Goal: Use online tool/utility: Utilize a website feature to perform a specific function

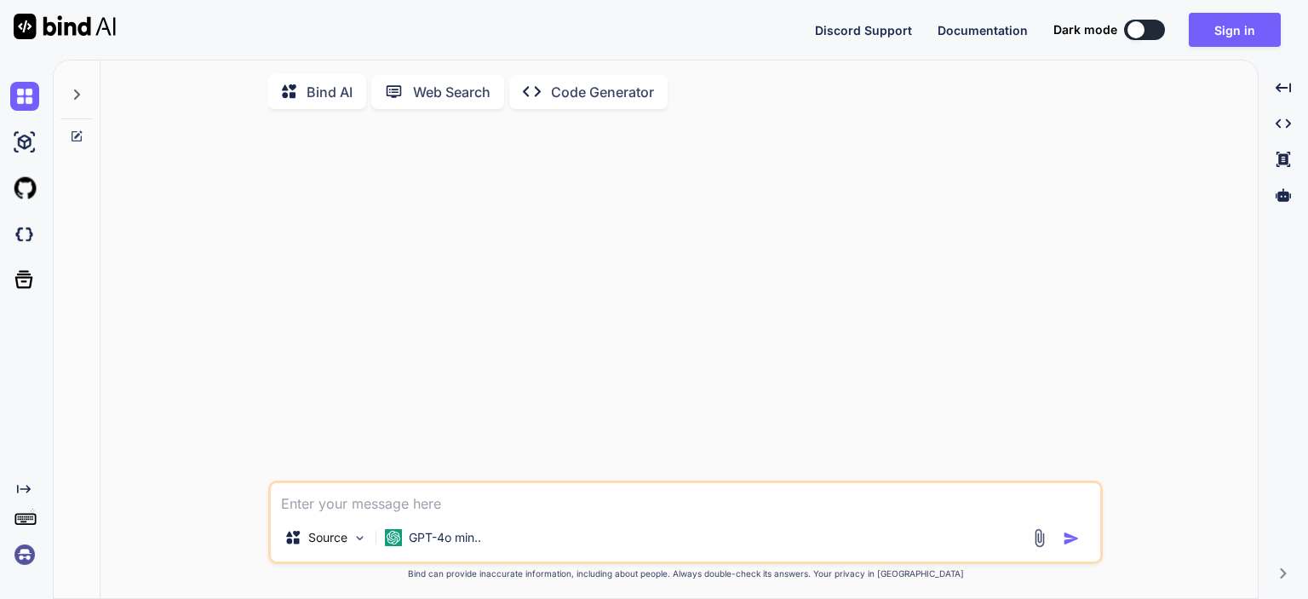
type textarea "x"
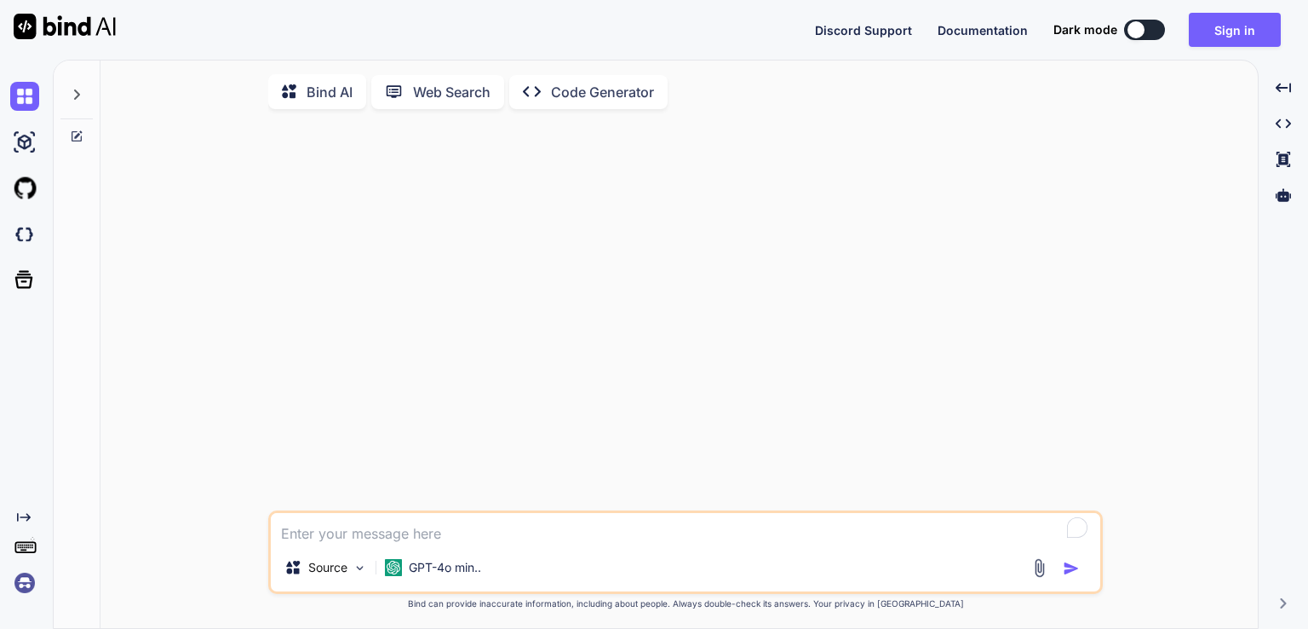
type textarea "x"
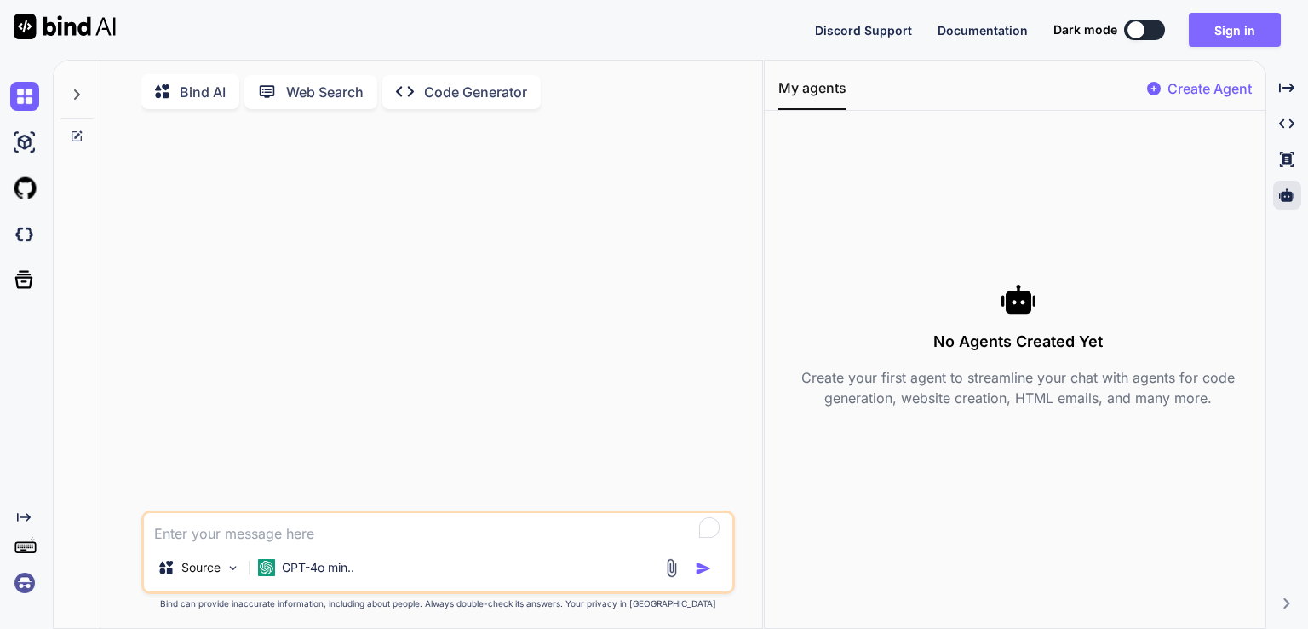
click at [1257, 28] on button "Sign in" at bounding box center [1235, 30] width 92 height 34
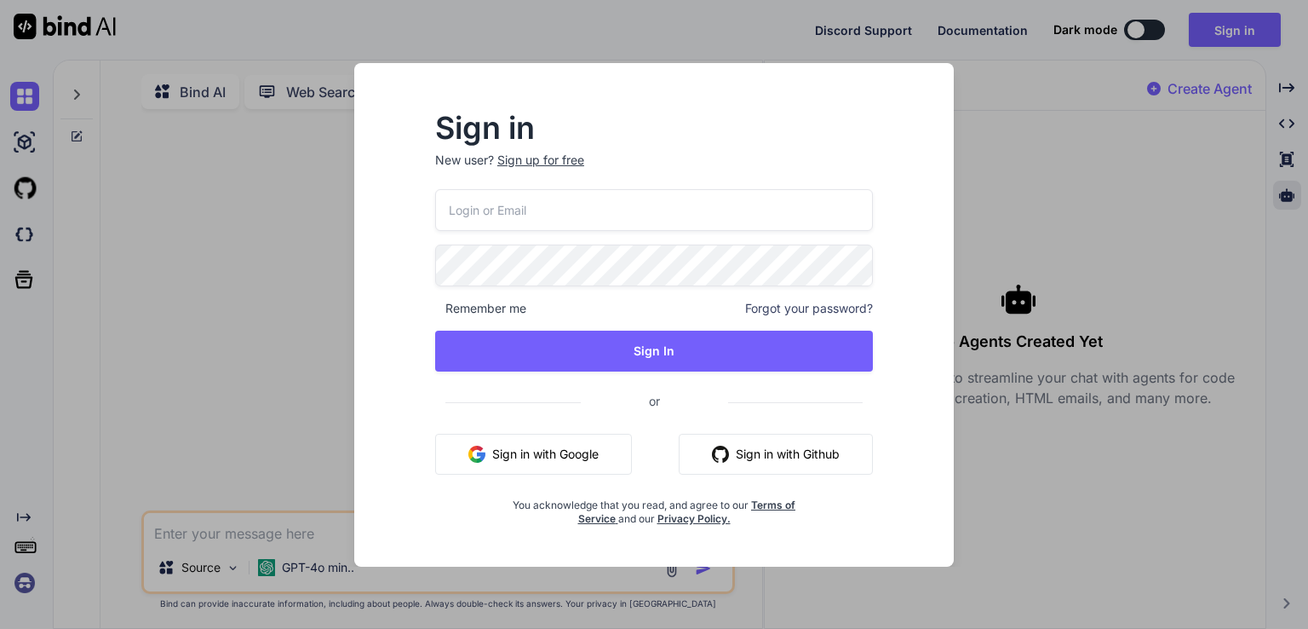
click at [536, 455] on button "Sign in with Google" at bounding box center [533, 454] width 197 height 41
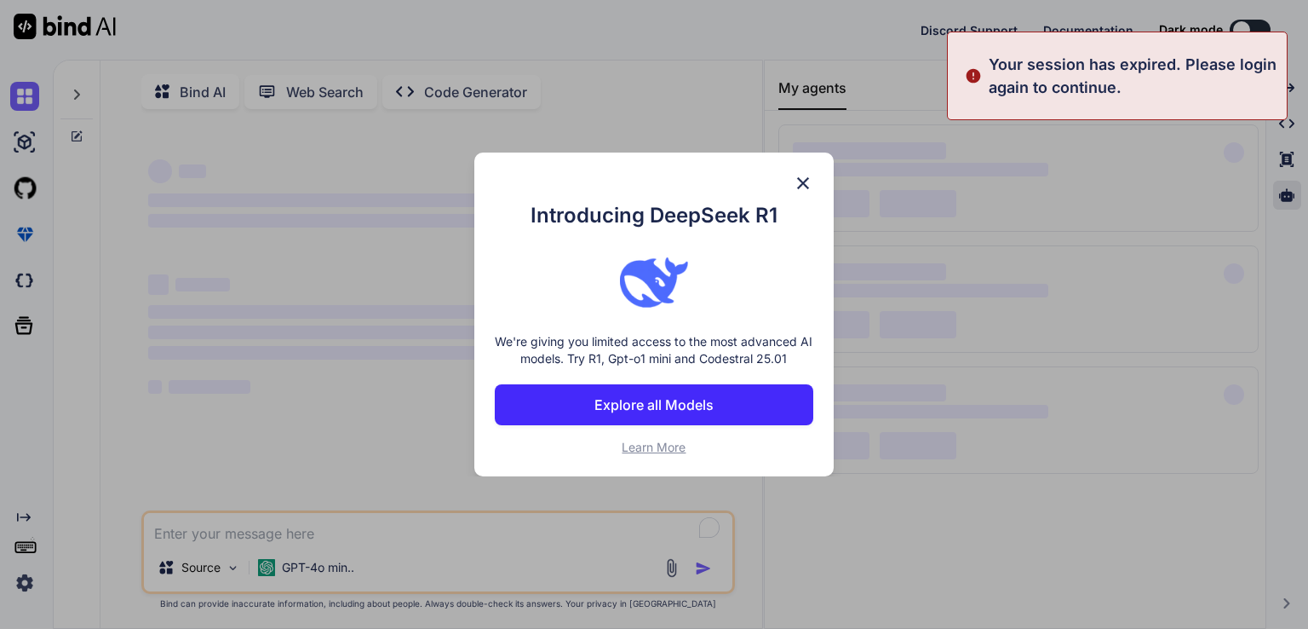
click at [1285, 198] on div "Introducing DeepSeek R1 We're giving you limited access to the most advanced AI…" at bounding box center [654, 314] width 1308 height 629
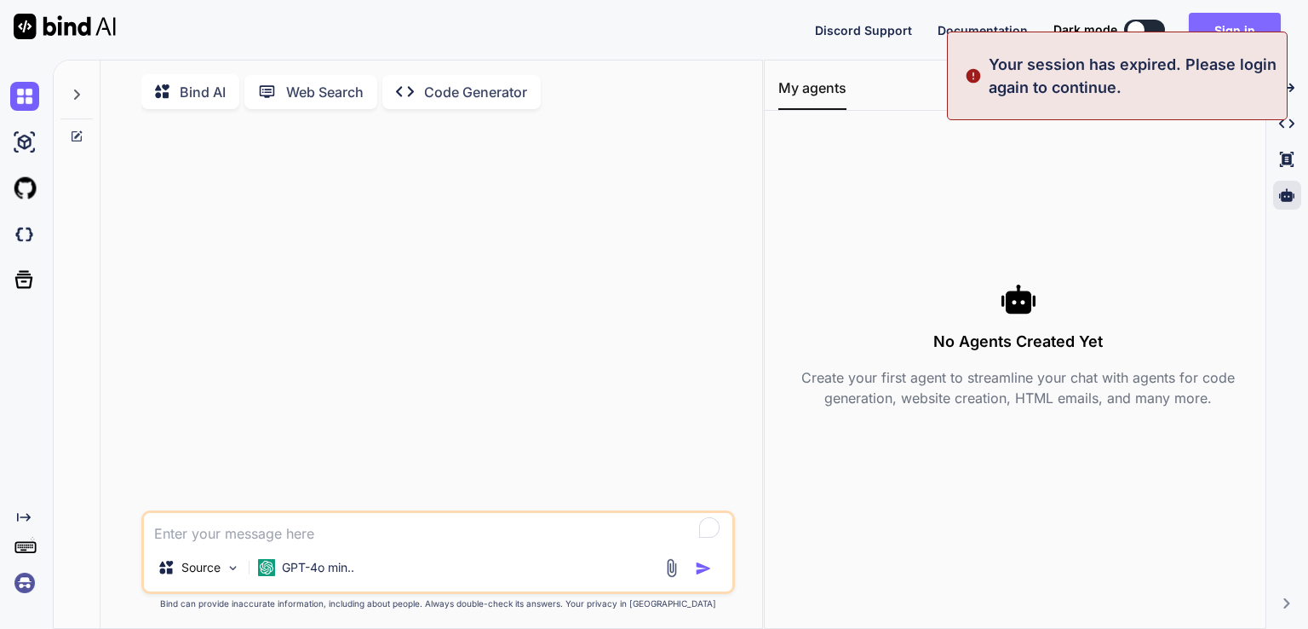
click at [1253, 22] on button "Sign in" at bounding box center [1235, 30] width 92 height 34
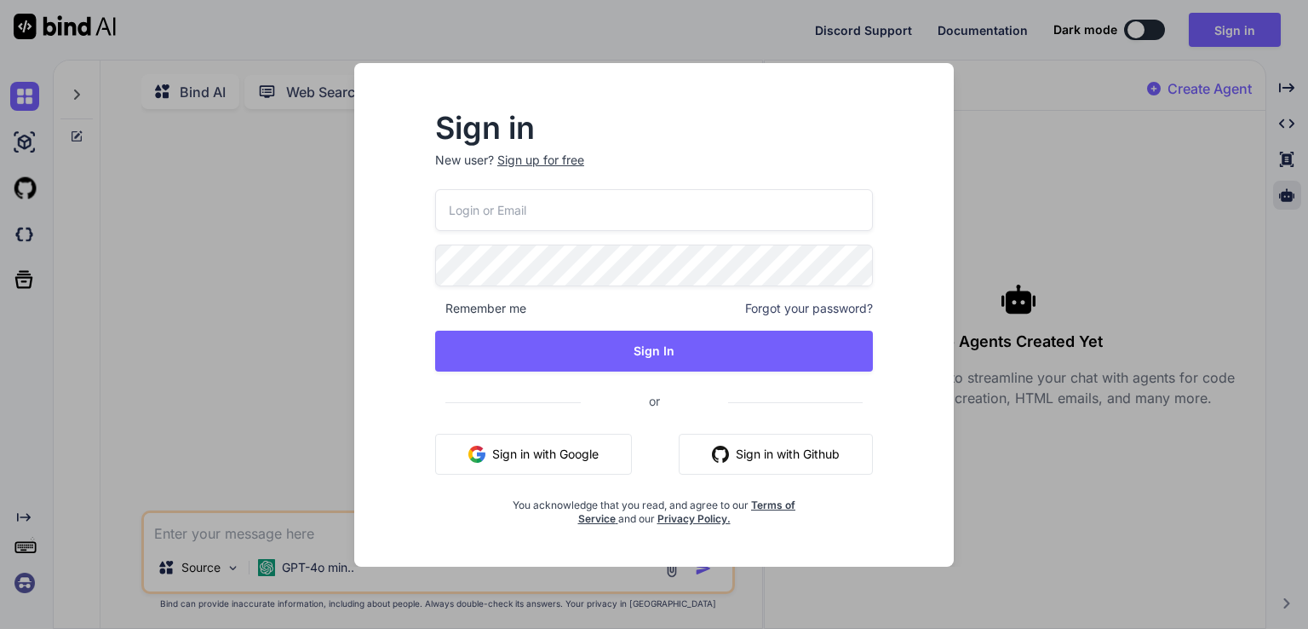
click at [532, 426] on div "Remember me Forgot your password? Sign In or Sign in with Google Sign in with G…" at bounding box center [654, 357] width 438 height 336
click at [539, 444] on button "Sign in with Google" at bounding box center [533, 454] width 197 height 41
click at [1086, 440] on div "Sign in New user? Sign up for free Remember me Forgot your password? Sign In or…" at bounding box center [654, 314] width 1308 height 629
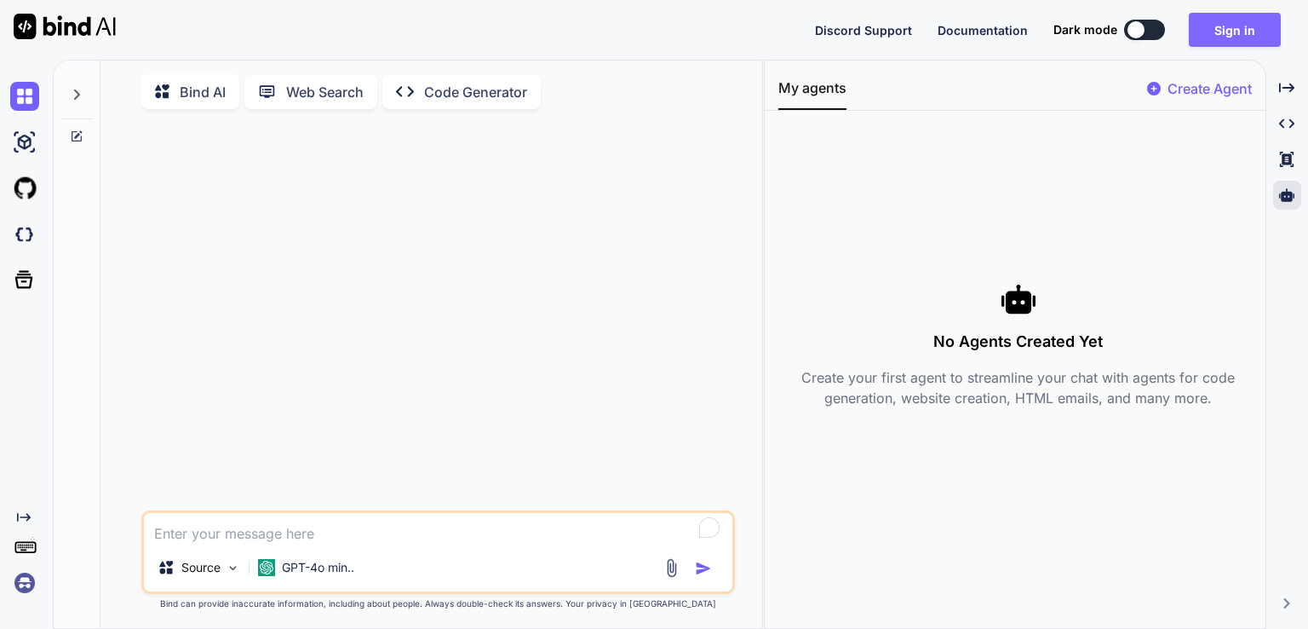
click at [1252, 32] on button "Sign in" at bounding box center [1235, 30] width 92 height 34
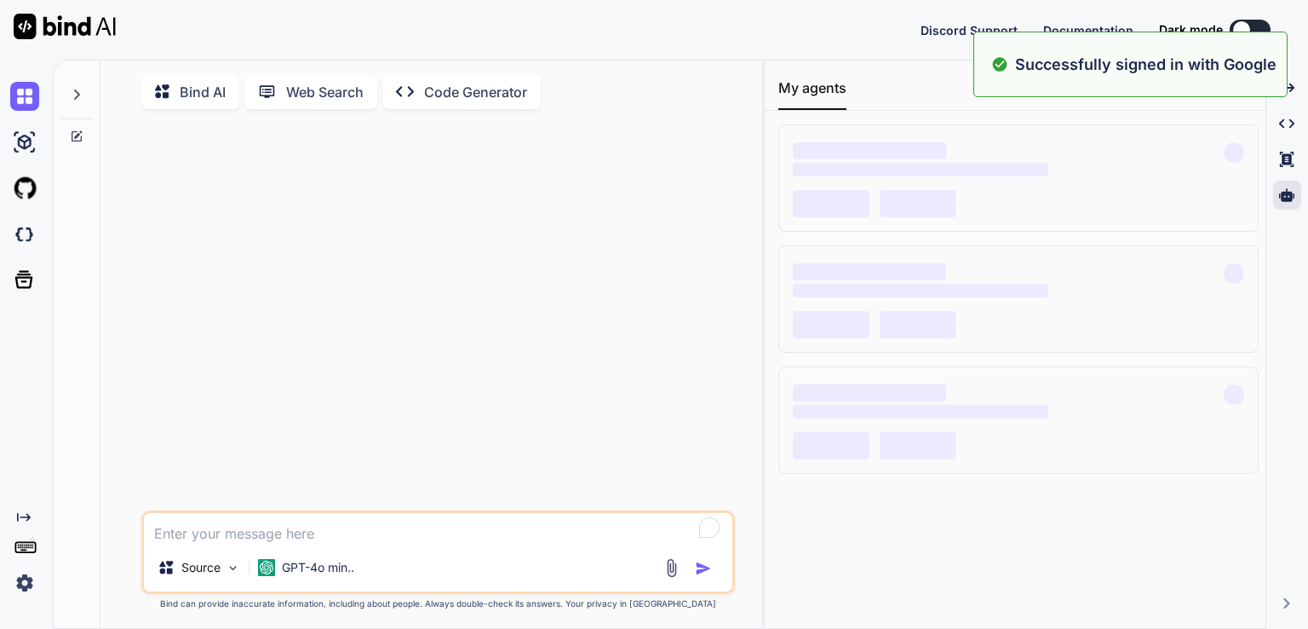
click at [1248, 29] on div at bounding box center [1241, 29] width 17 height 17
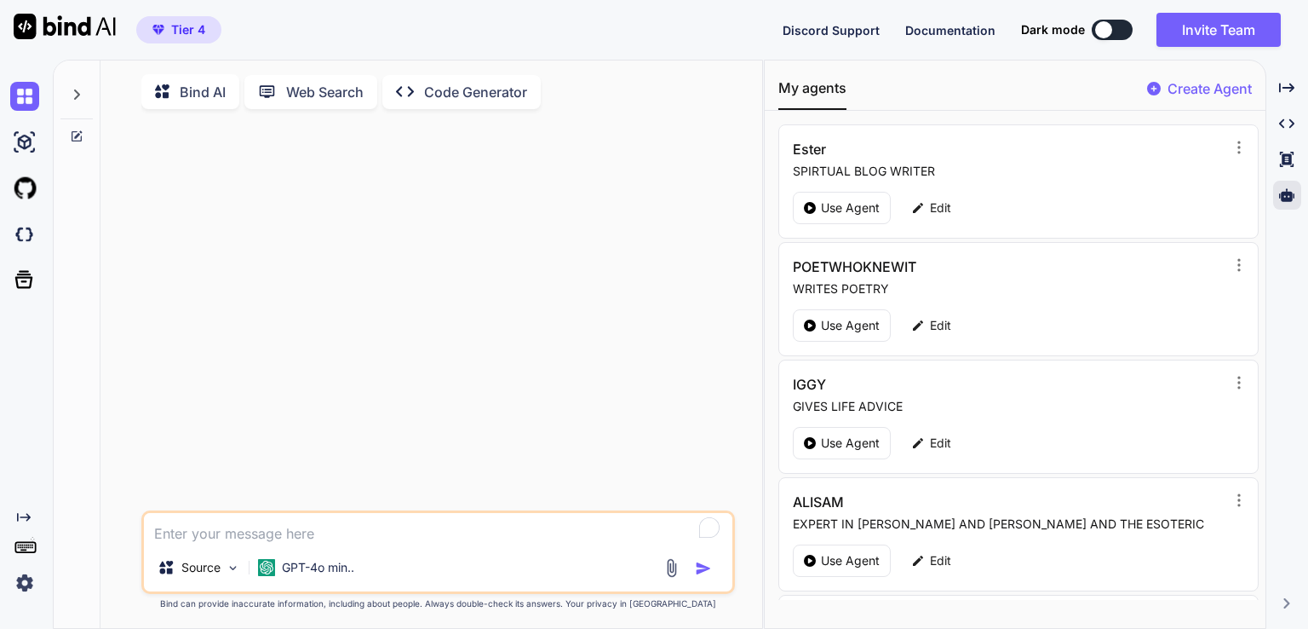
click at [1118, 30] on button at bounding box center [1112, 30] width 41 height 20
click at [1107, 29] on div at bounding box center [1103, 29] width 17 height 17
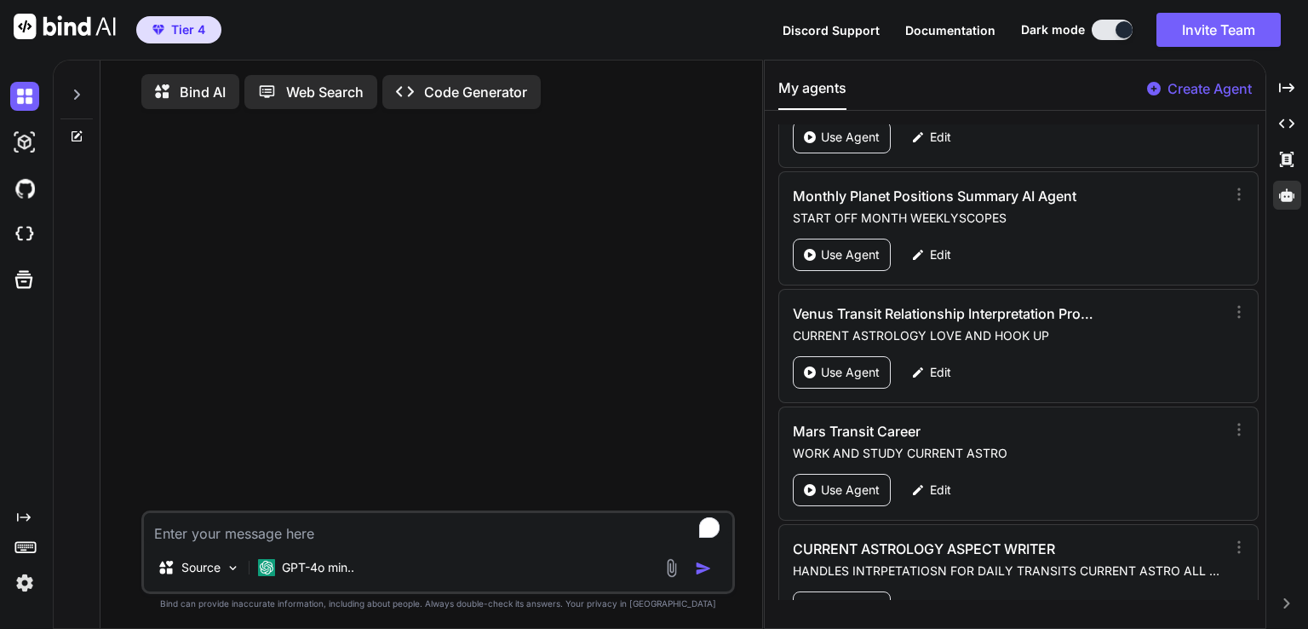
scroll to position [5966, 0]
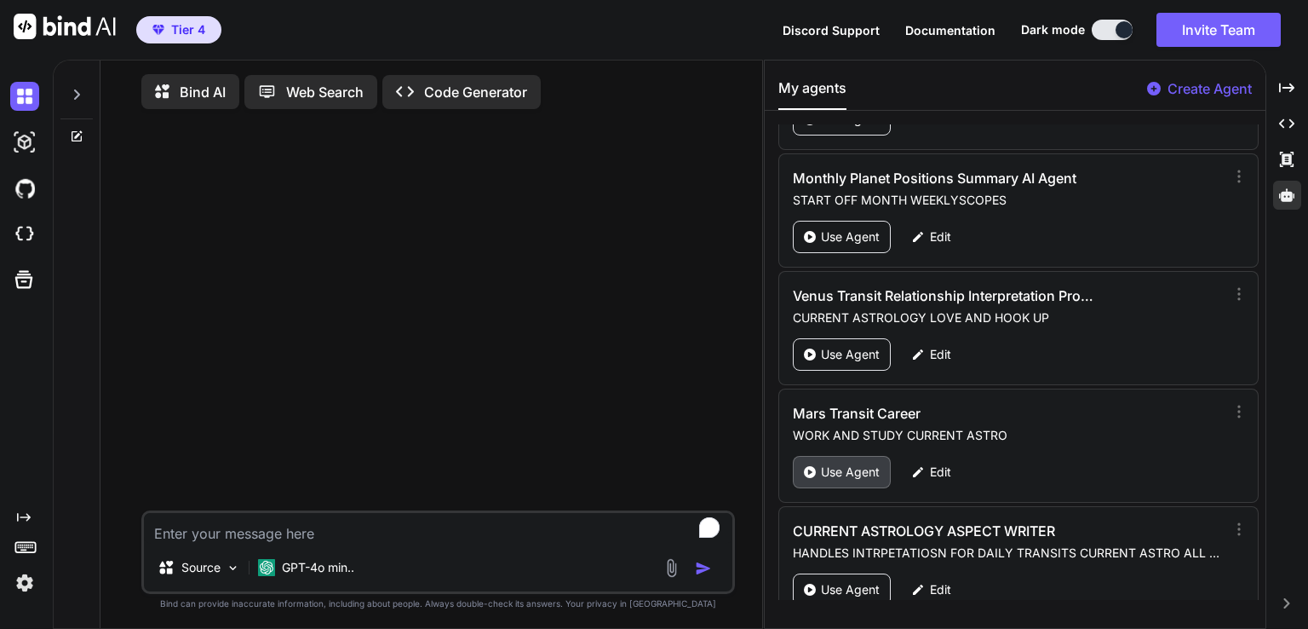
click at [825, 463] on p "Use Agent" at bounding box center [850, 471] width 59 height 17
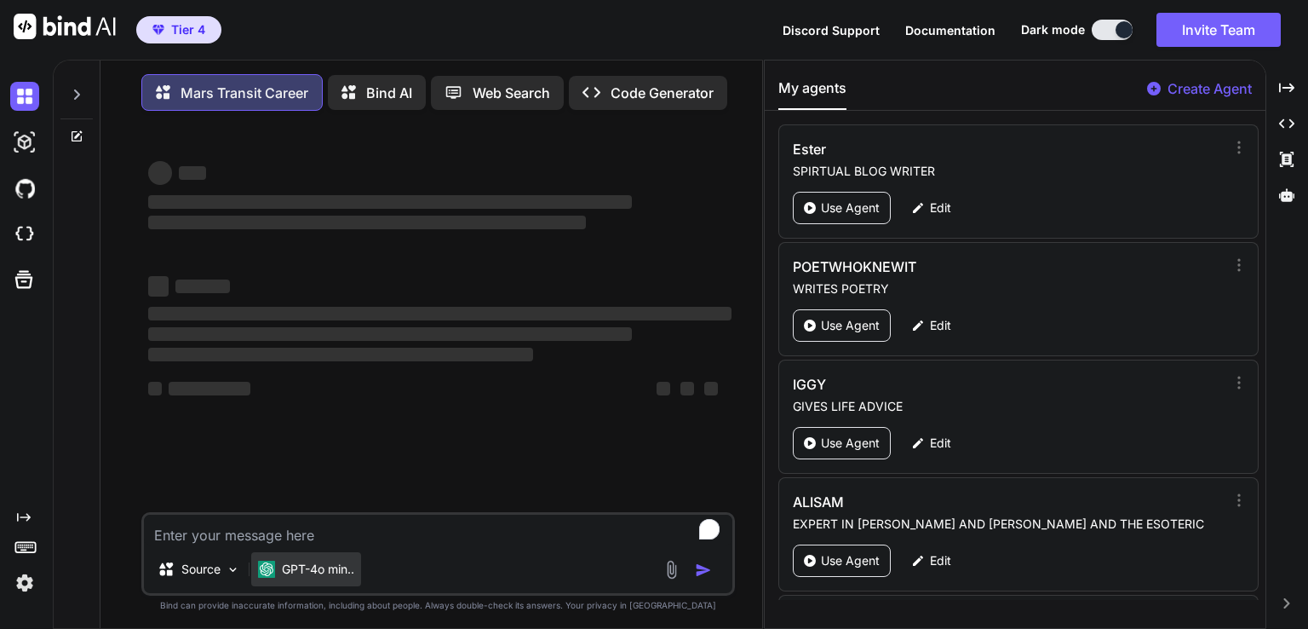
click at [336, 576] on p "GPT-4o min.." at bounding box center [318, 569] width 72 height 17
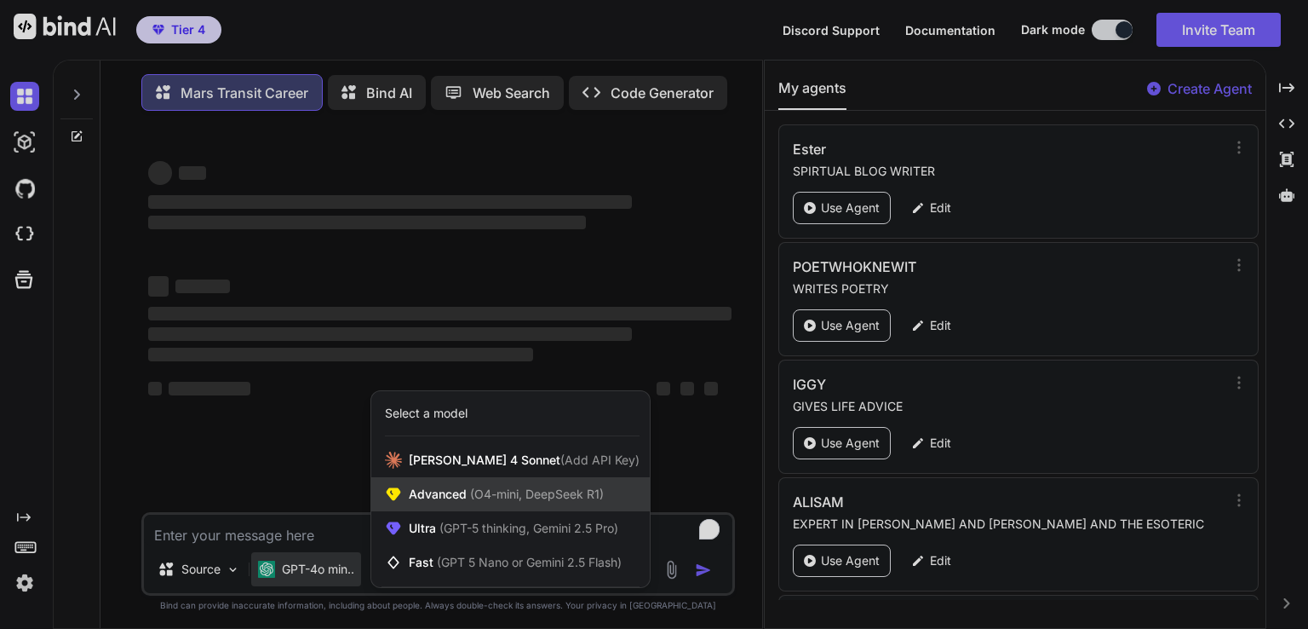
click at [518, 495] on span "(O4-mini, DeepSeek R1)" at bounding box center [535, 493] width 137 height 14
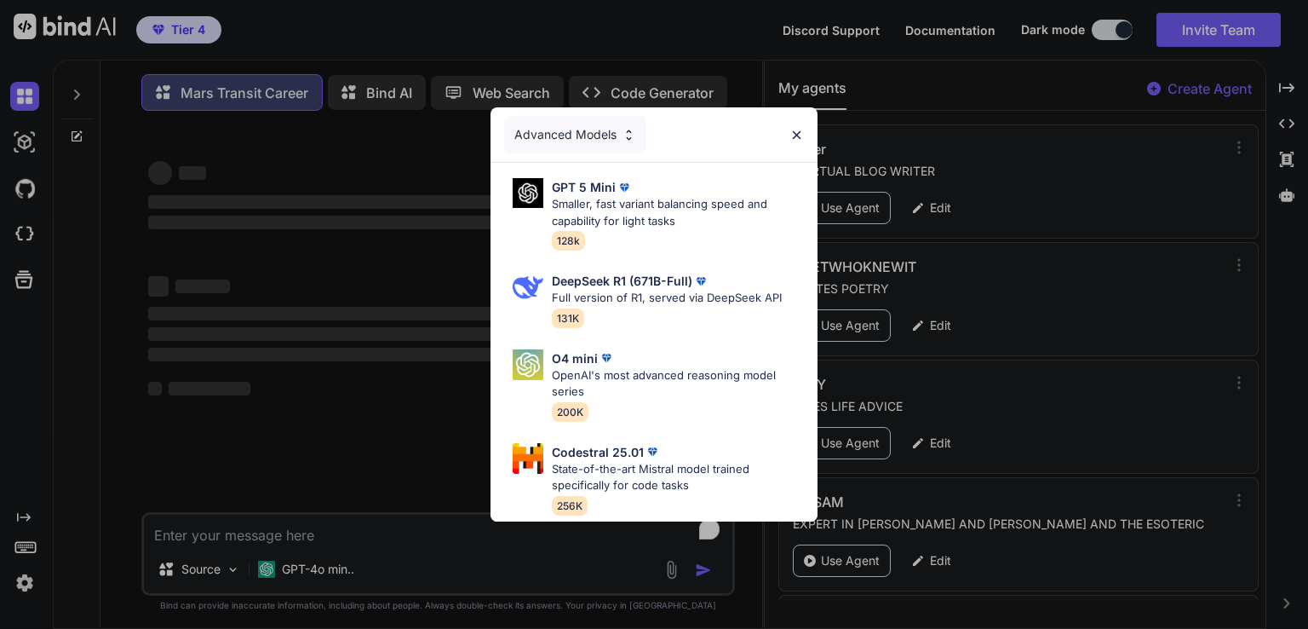
click at [279, 593] on div "Advanced Models GPT 5 Mini Smaller, fast variant balancing speed and capability…" at bounding box center [654, 314] width 1308 height 629
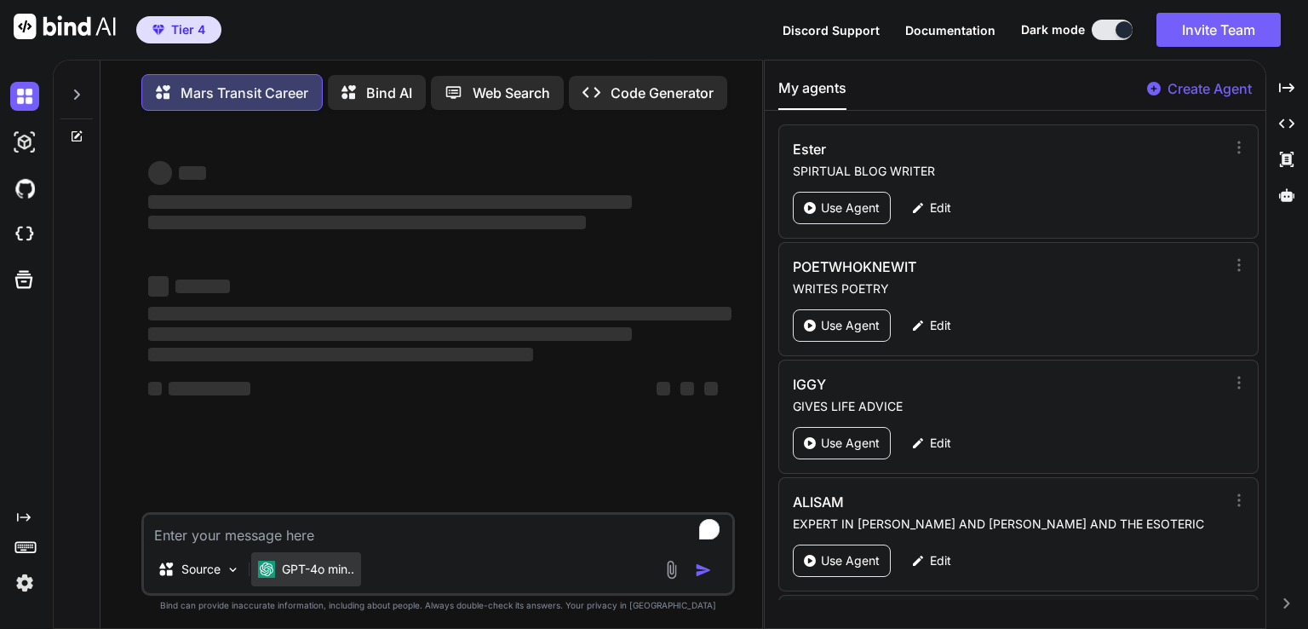
click at [318, 586] on div "GPT-4o min.." at bounding box center [306, 569] width 110 height 34
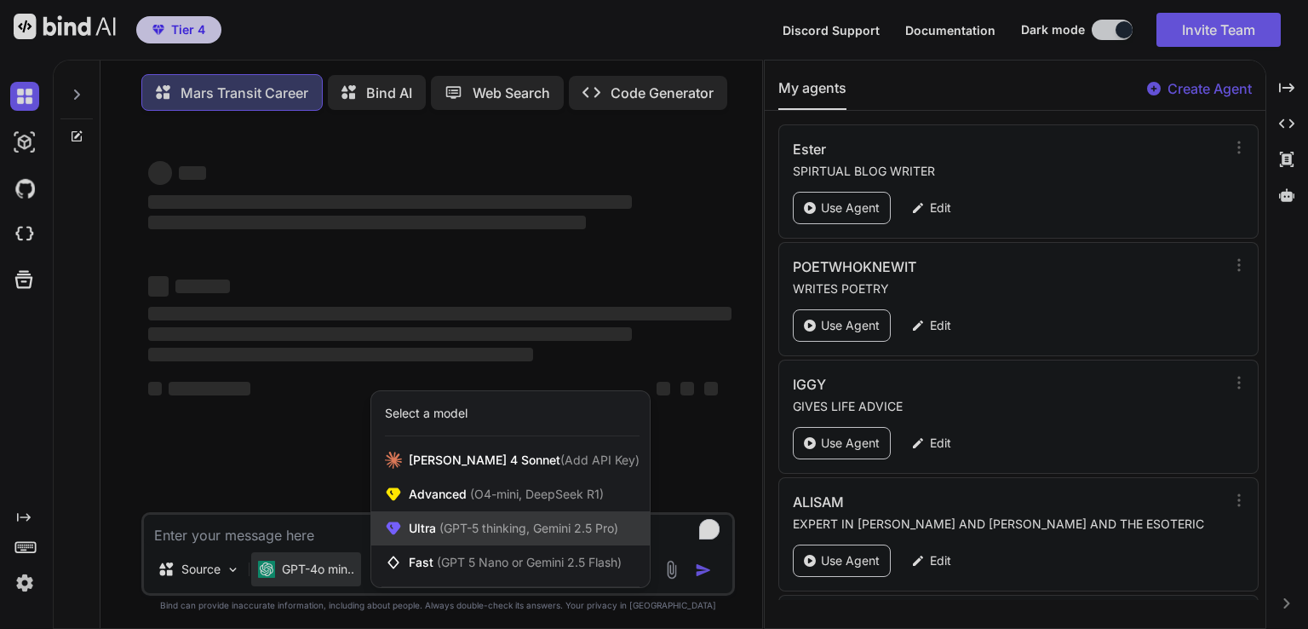
click at [493, 529] on span "(GPT-5 thinking, Gemini 2.5 Pro)" at bounding box center [527, 527] width 182 height 14
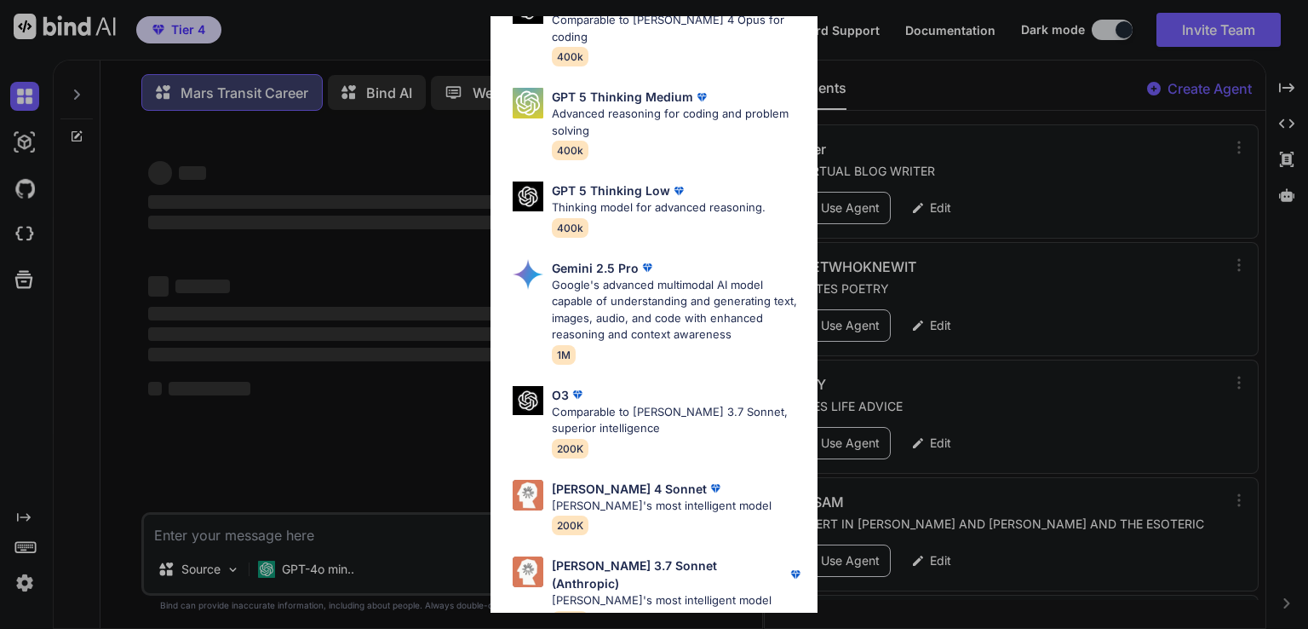
scroll to position [187, 0]
click at [651, 500] on div "Claude 4 Sonnet Claude's most intelligent model 200K" at bounding box center [662, 506] width 220 height 55
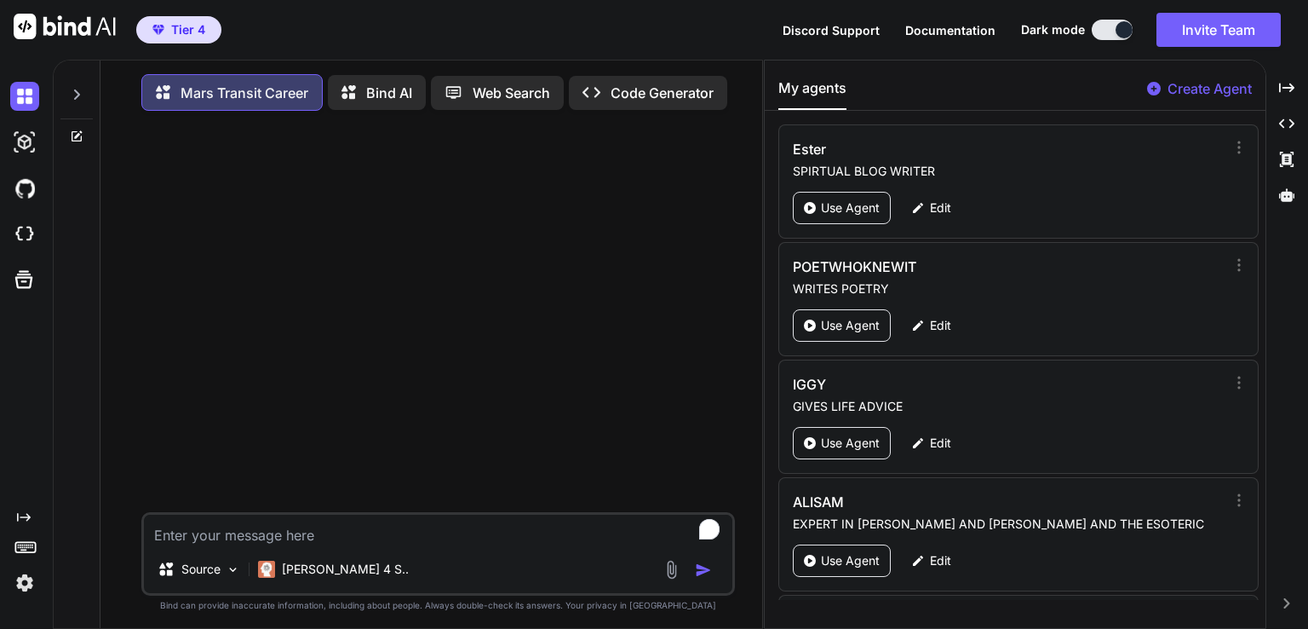
click at [324, 545] on textarea "To enrich screen reader interactions, please activate Accessibility in Grammarl…" at bounding box center [438, 530] width 589 height 31
paste textarea "Mars is in Libra from the 13th of September at 16:53 until the 27th of October …"
type textarea "x"
type textarea "Mars is in Libra from the 13th of September at 16:53 until the 27th of October …"
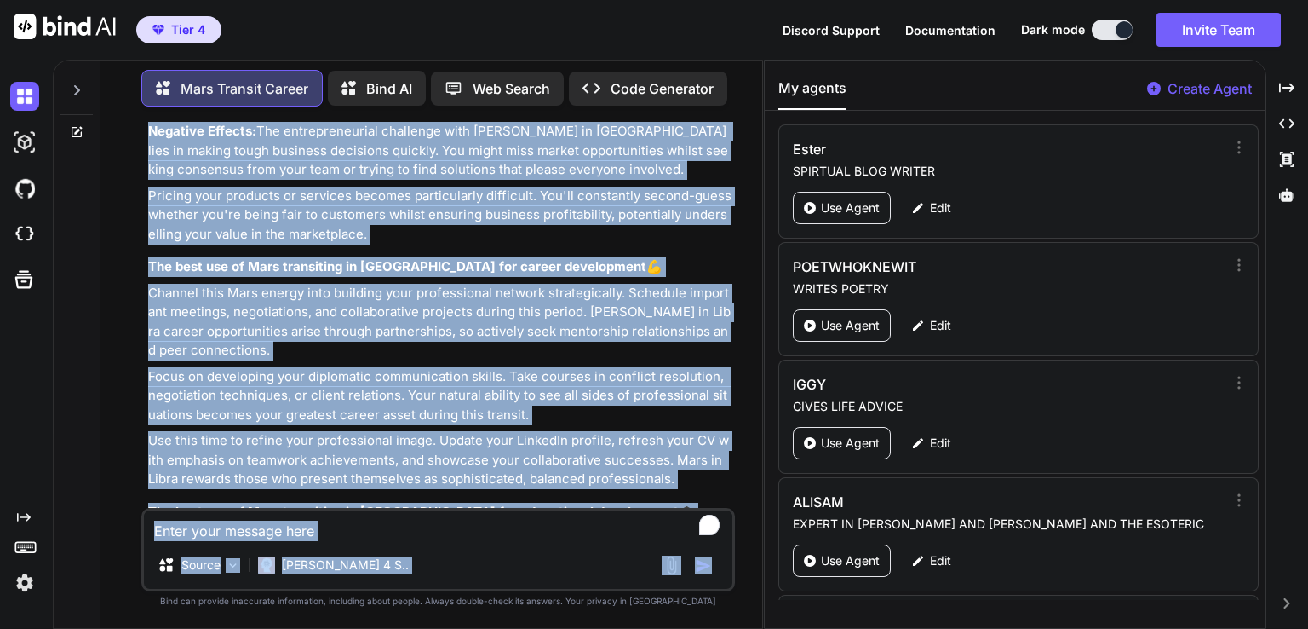
scroll to position [1780, 0]
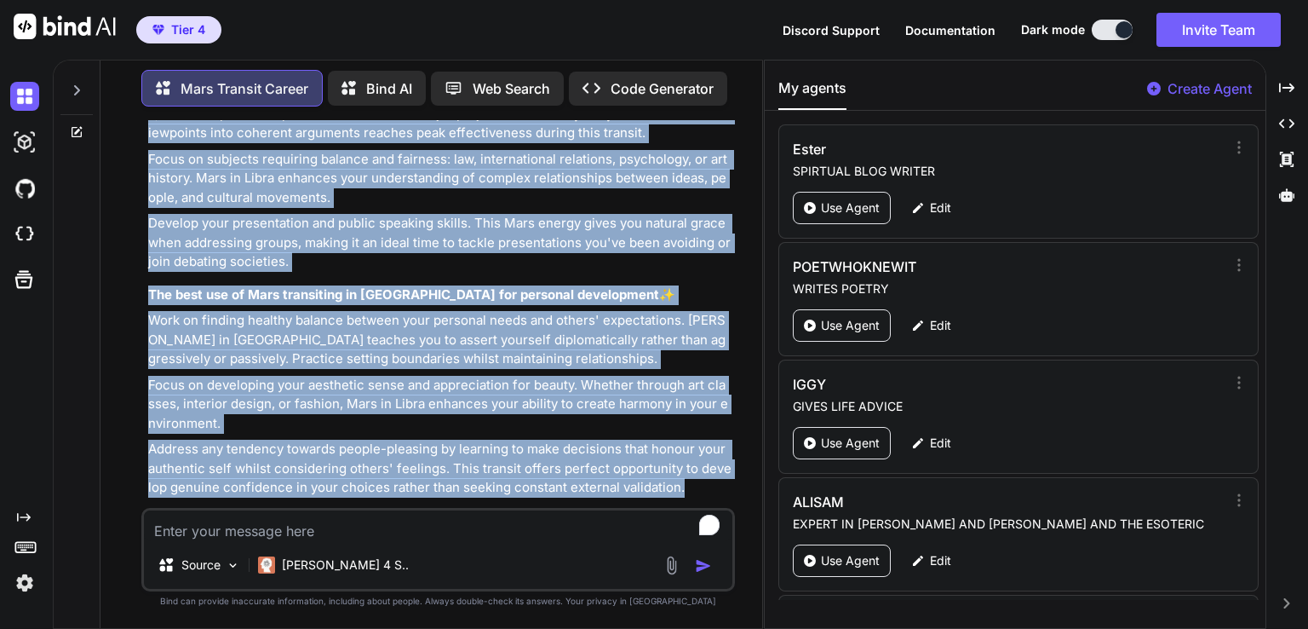
drag, startPoint x: 148, startPoint y: 246, endPoint x: 681, endPoint y: 469, distance: 577.0
copy div "Mars is in Libra from the 13th of September at 16:53 until the 27th of October …"
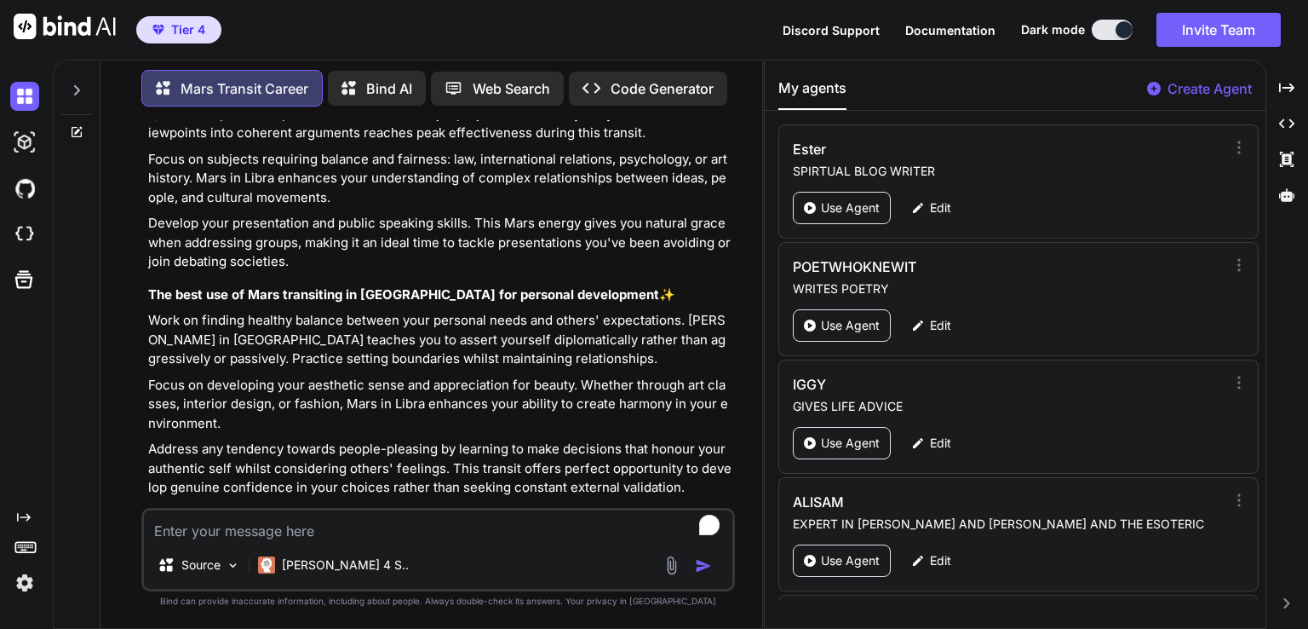
click at [246, 535] on textarea "To enrich screen reader interactions, please activate Accessibility in Grammarl…" at bounding box center [438, 525] width 589 height 31
paste textarea "Mars is in Scorpio from the 27th of October at 11:13 until the 27th of November…"
type textarea "x"
type textarea "Mars is in Scorpio from the 27th of October at 11:13 until the 27th of November…"
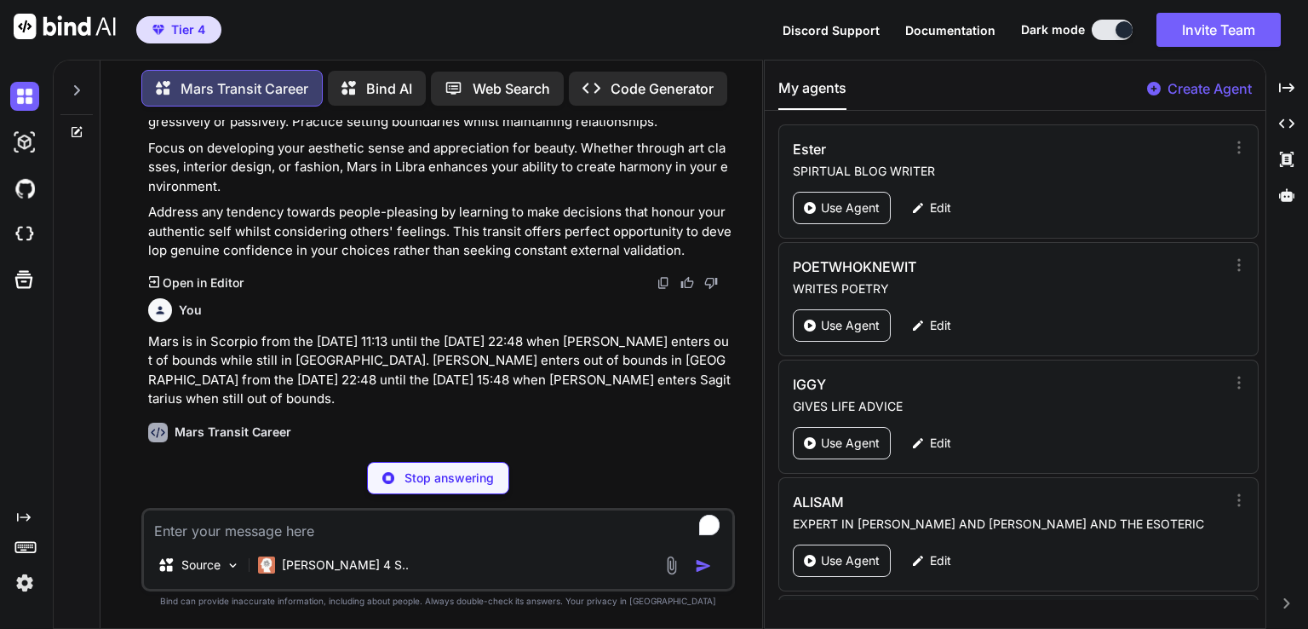
type textarea "x"
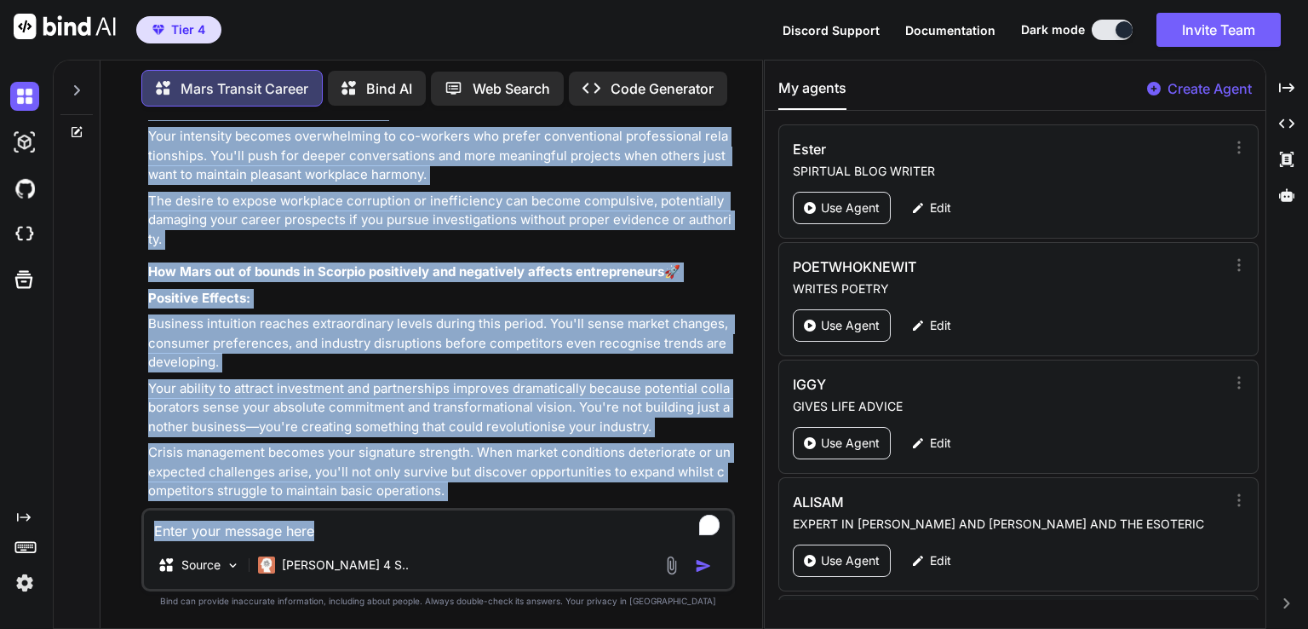
scroll to position [6868, 0]
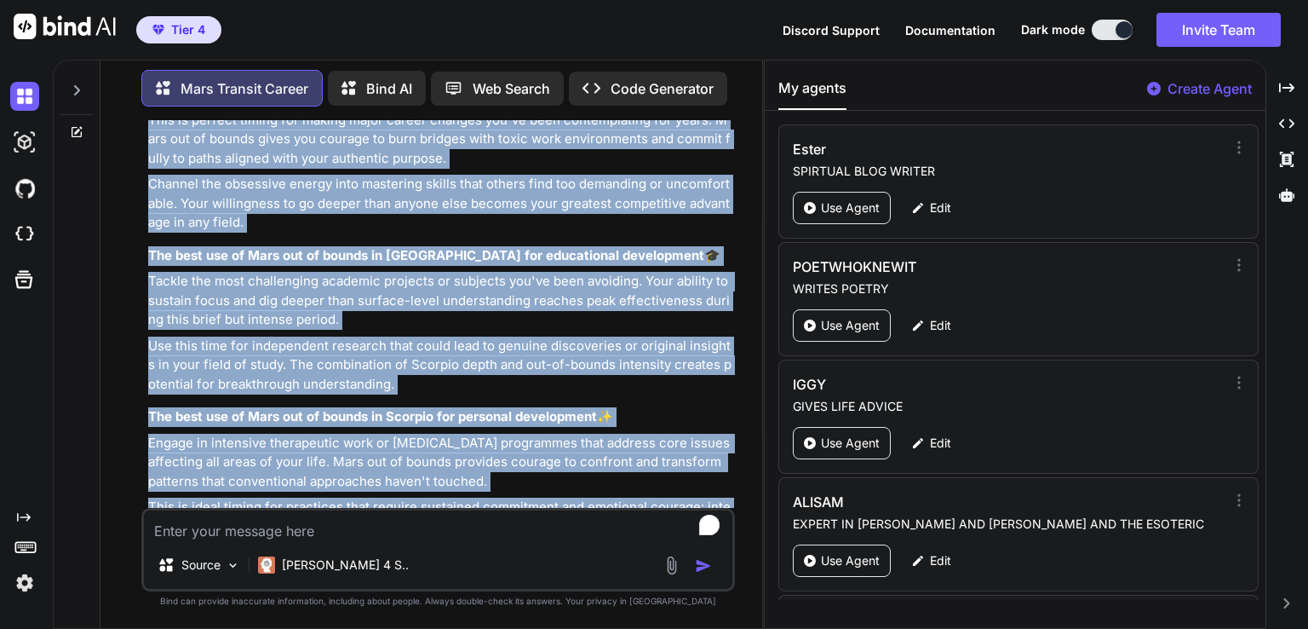
drag, startPoint x: 147, startPoint y: 446, endPoint x: 497, endPoint y: 469, distance: 350.9
click at [497, 469] on div "You Mars is in Libra from the 13th of September at 16:53 until the 27th of Octo…" at bounding box center [440, 314] width 590 height 388
copy div "Mars is in Scorpio from the 27th of October at 11:13 until the 27th of November…"
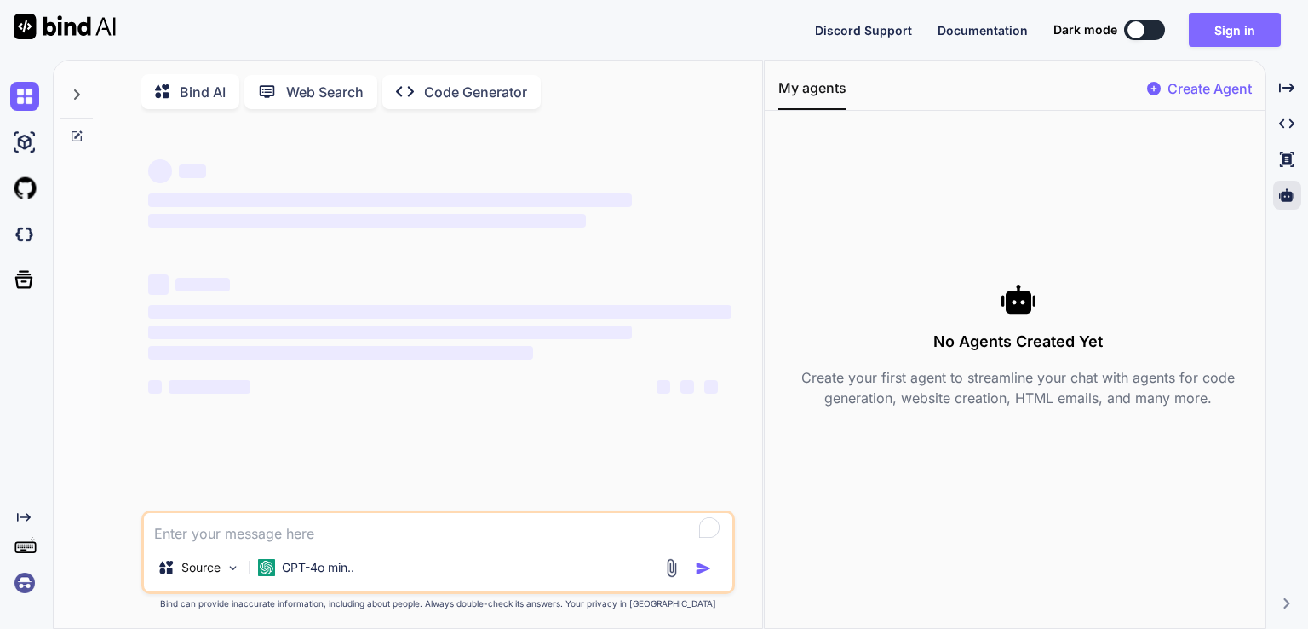
click at [1219, 35] on button "Sign in" at bounding box center [1235, 30] width 92 height 34
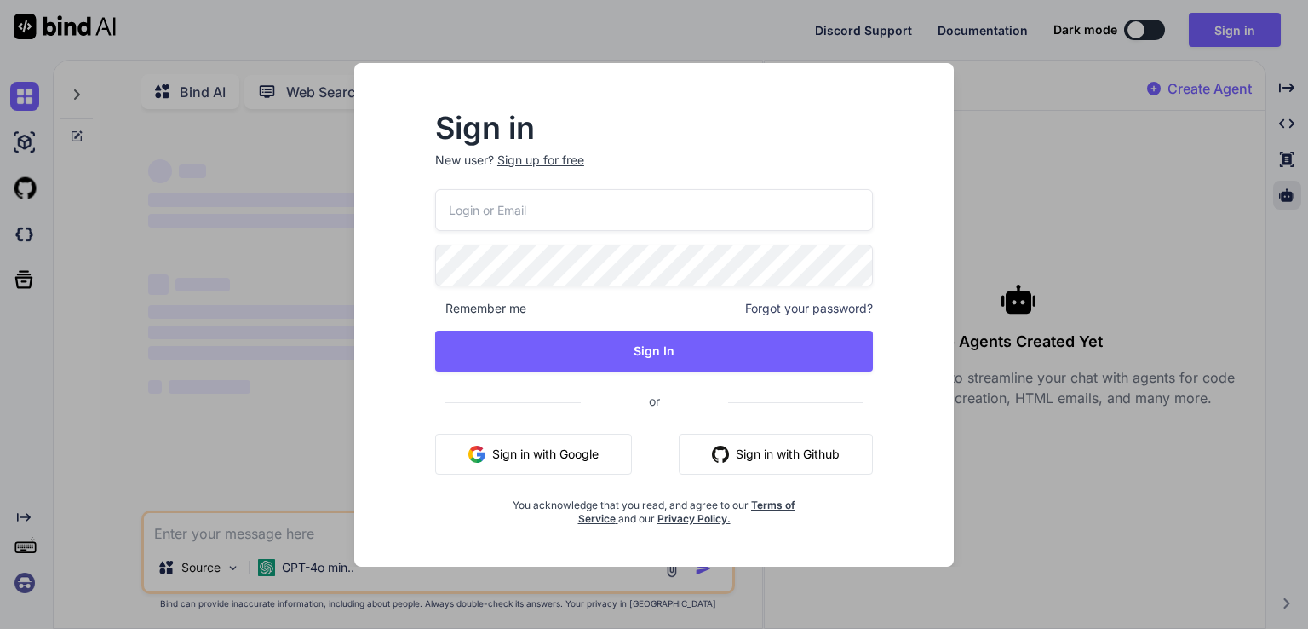
click at [571, 447] on button "Sign in with Google" at bounding box center [533, 454] width 197 height 41
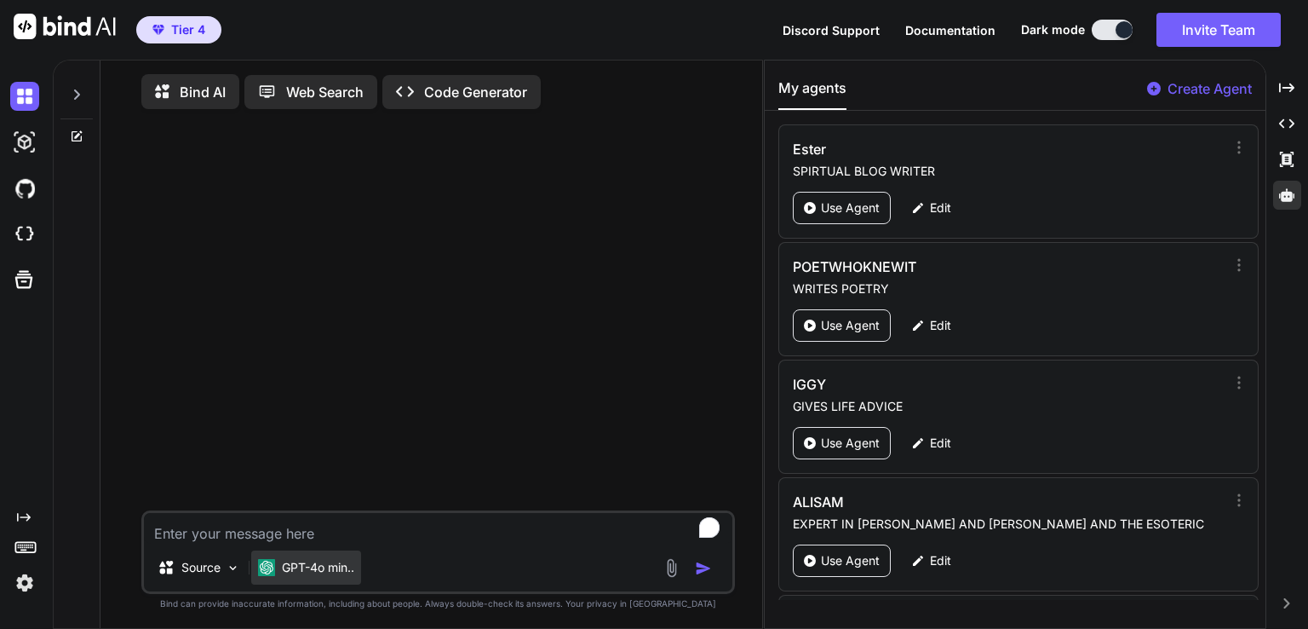
click at [354, 573] on p "GPT-4o min.." at bounding box center [318, 567] width 72 height 17
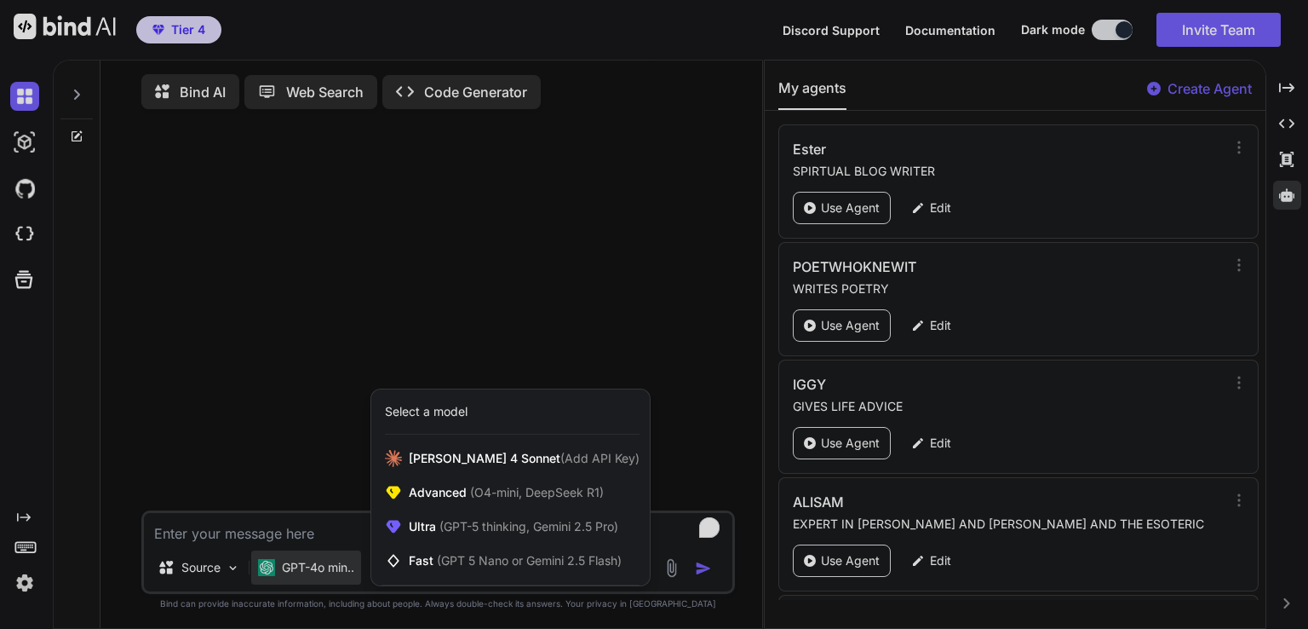
drag, startPoint x: 1260, startPoint y: 138, endPoint x: 1262, endPoint y: 178, distance: 40.1
click at [1262, 178] on div at bounding box center [654, 314] width 1308 height 629
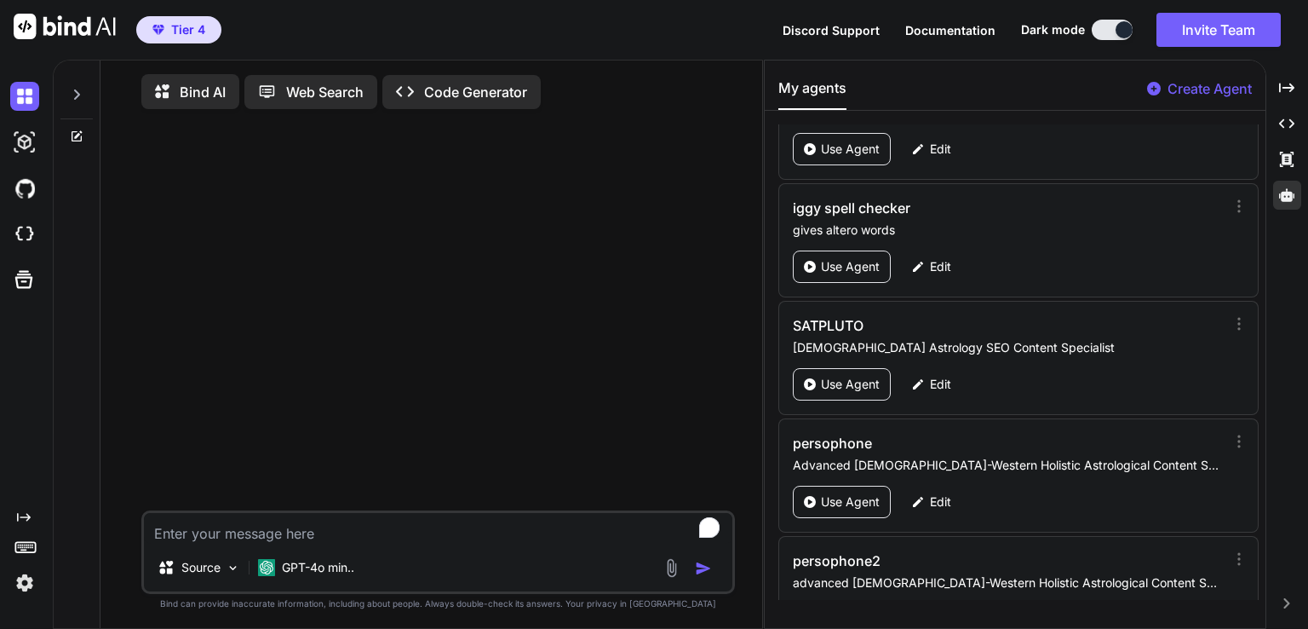
scroll to position [1567, 0]
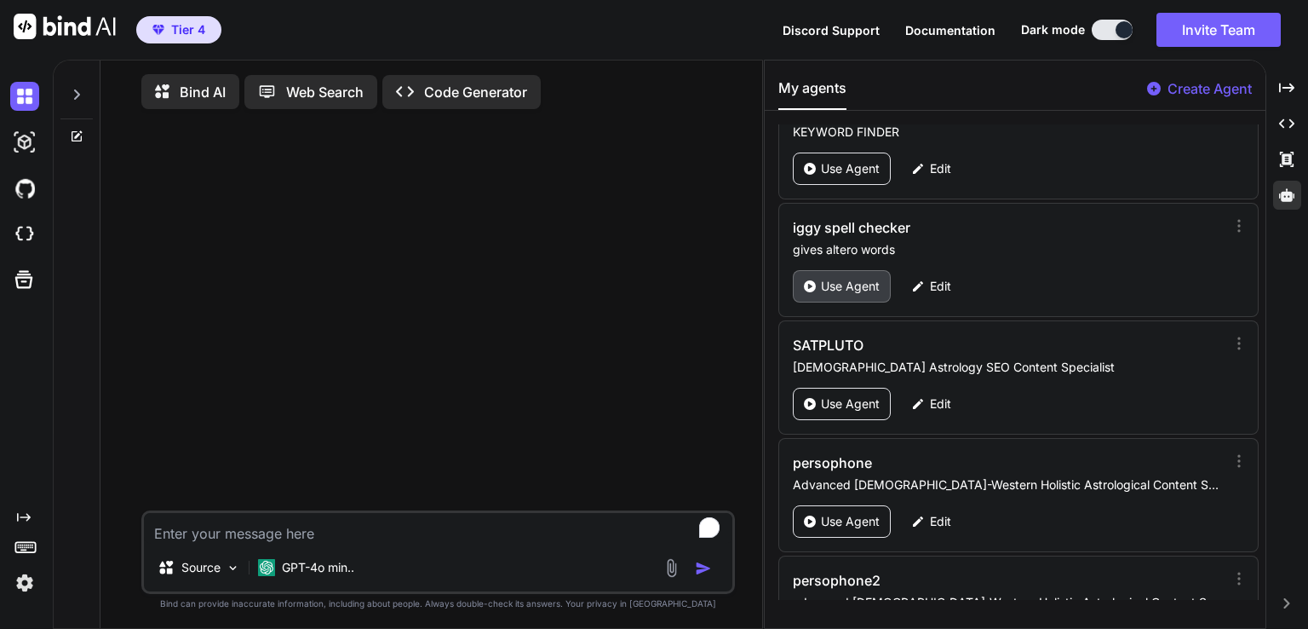
click at [861, 278] on p "Use Agent" at bounding box center [850, 286] width 59 height 17
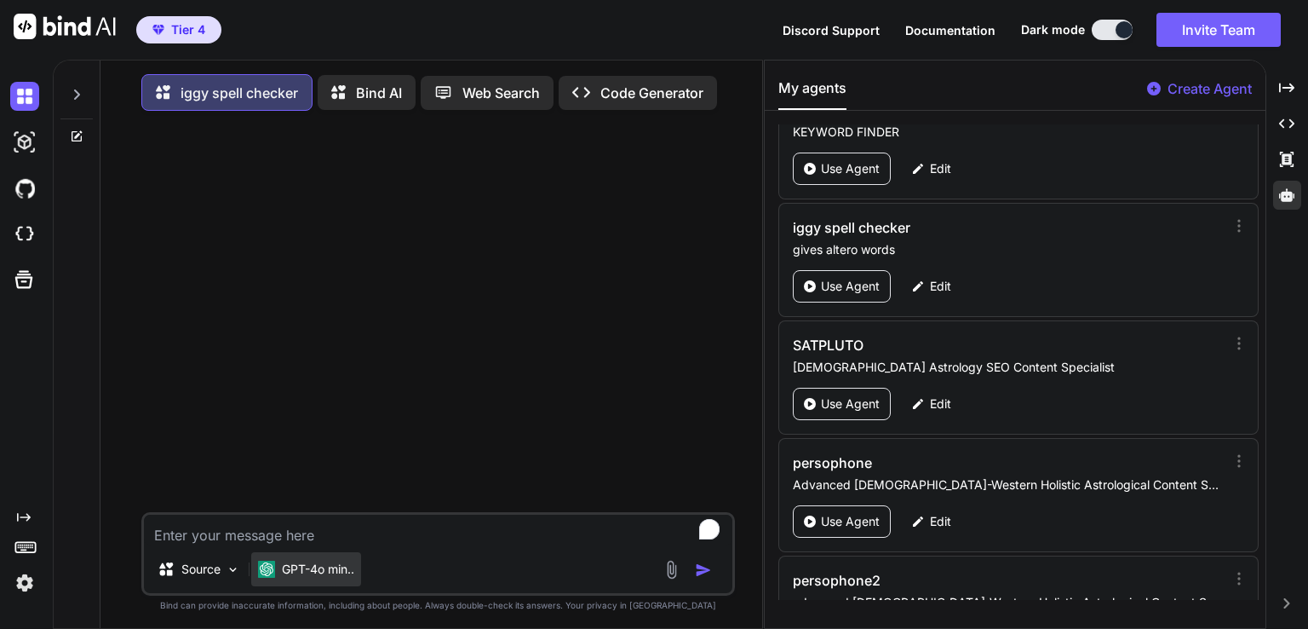
click at [310, 573] on p "GPT-4o min.." at bounding box center [318, 569] width 72 height 17
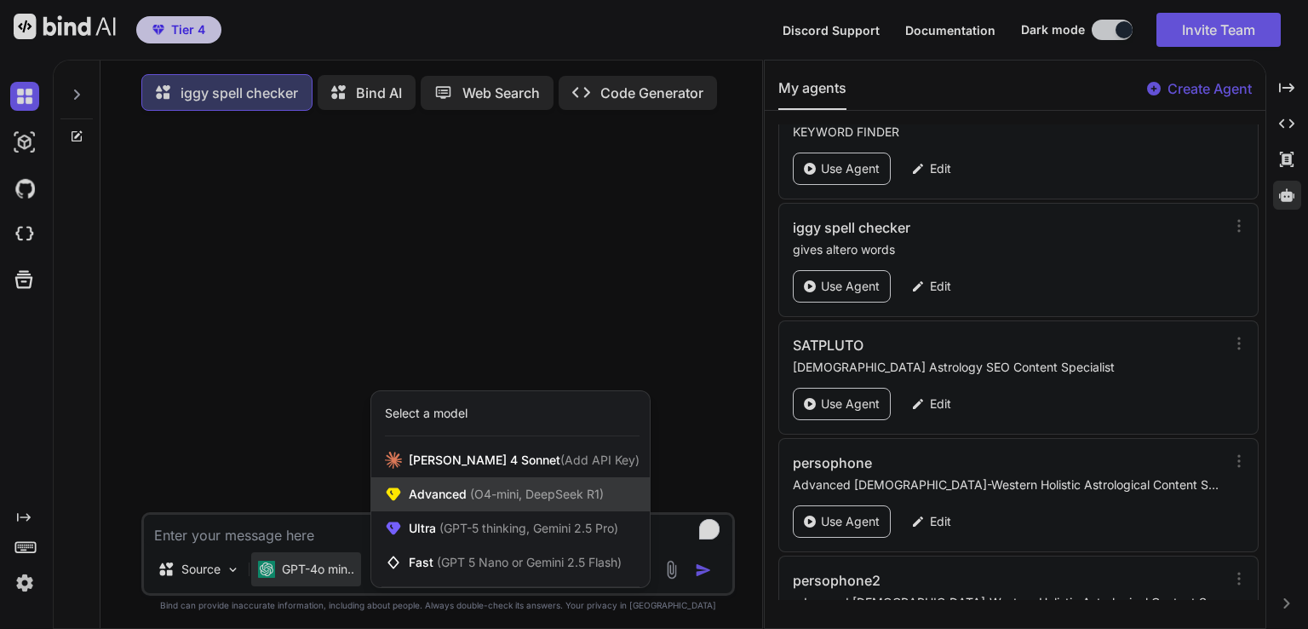
click at [501, 501] on span "(O4-mini, DeepSeek R1)" at bounding box center [535, 493] width 137 height 14
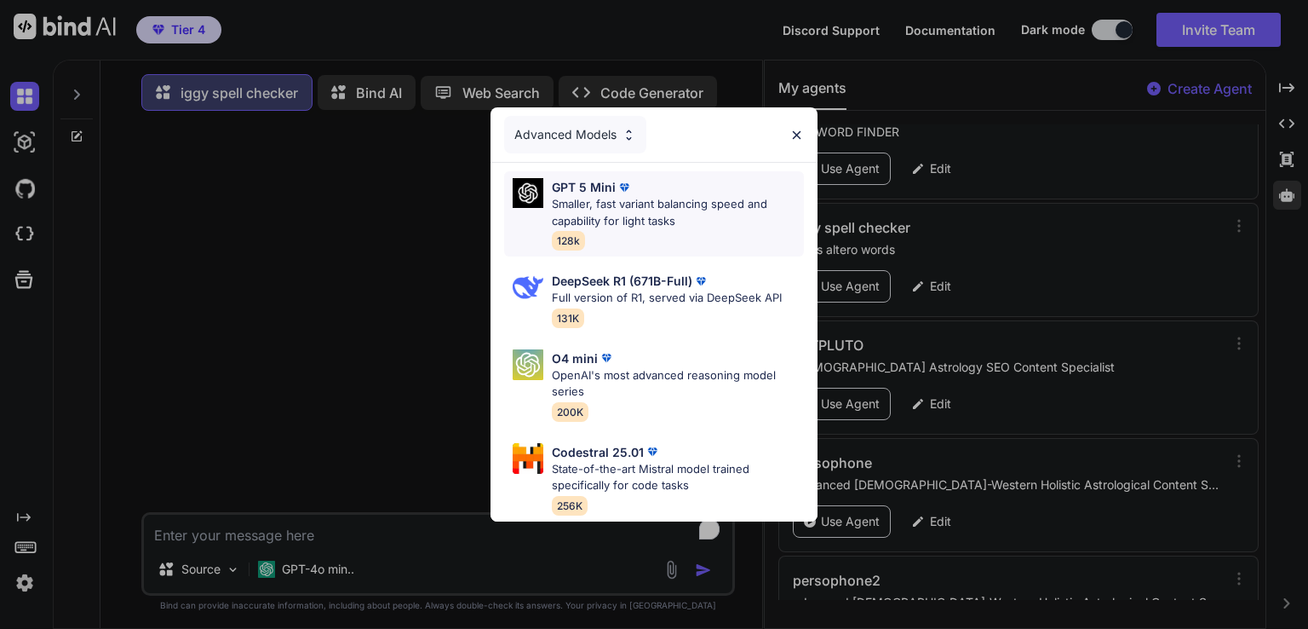
click at [726, 196] on p "Smaller, fast variant balancing speed and capability for light tasks" at bounding box center [678, 212] width 252 height 33
type textarea "x"
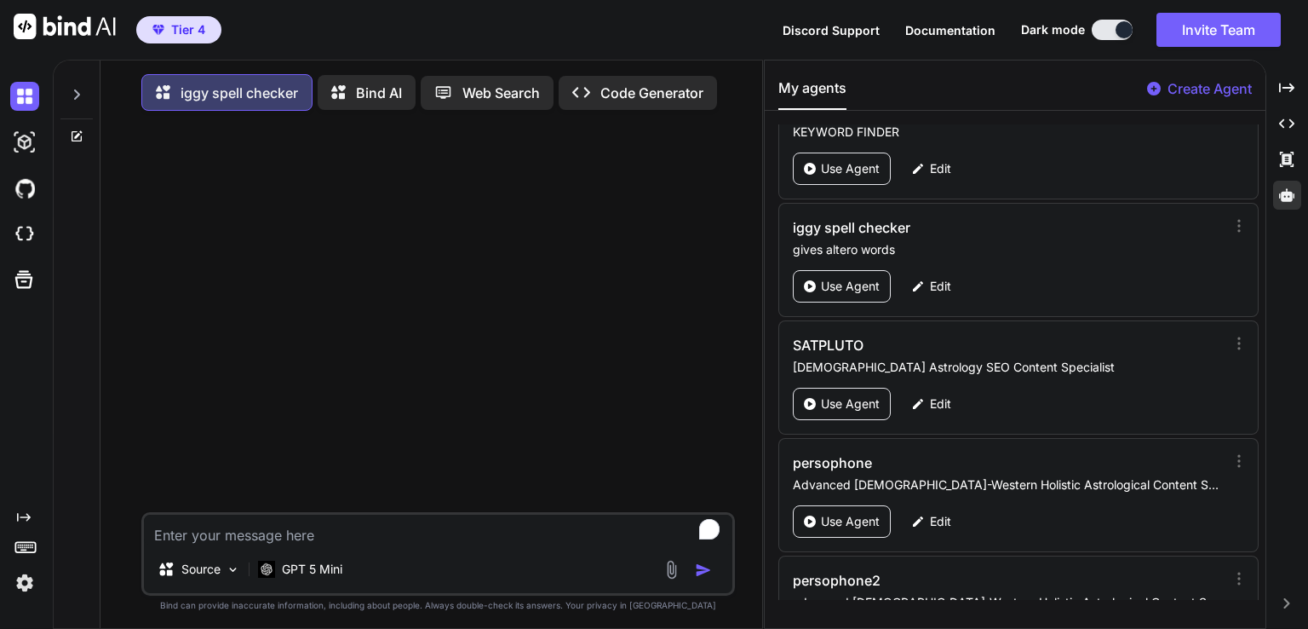
click at [250, 539] on textarea "To enrich screen reader interactions, please activate Accessibility in Grammarl…" at bounding box center [438, 530] width 589 height 31
type textarea "a"
type textarea "x"
type textarea "af"
type textarea "x"
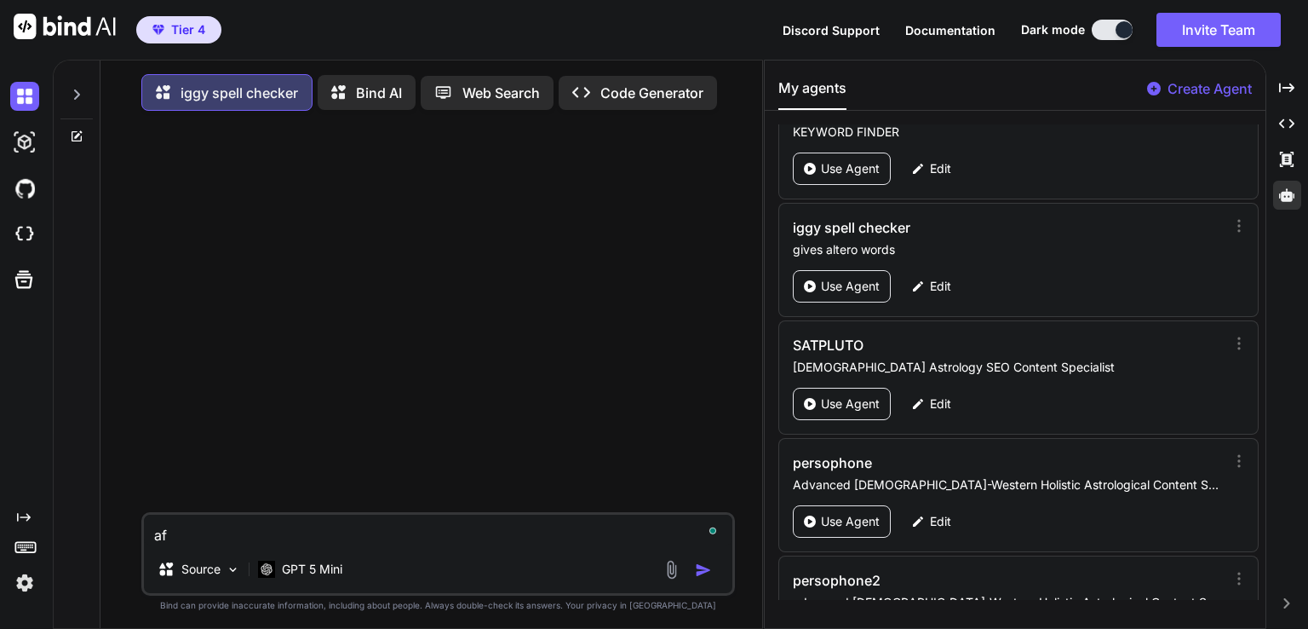
type textarea "aff"
type textarea "x"
type textarea "affa"
type textarea "x"
type textarea "affar"
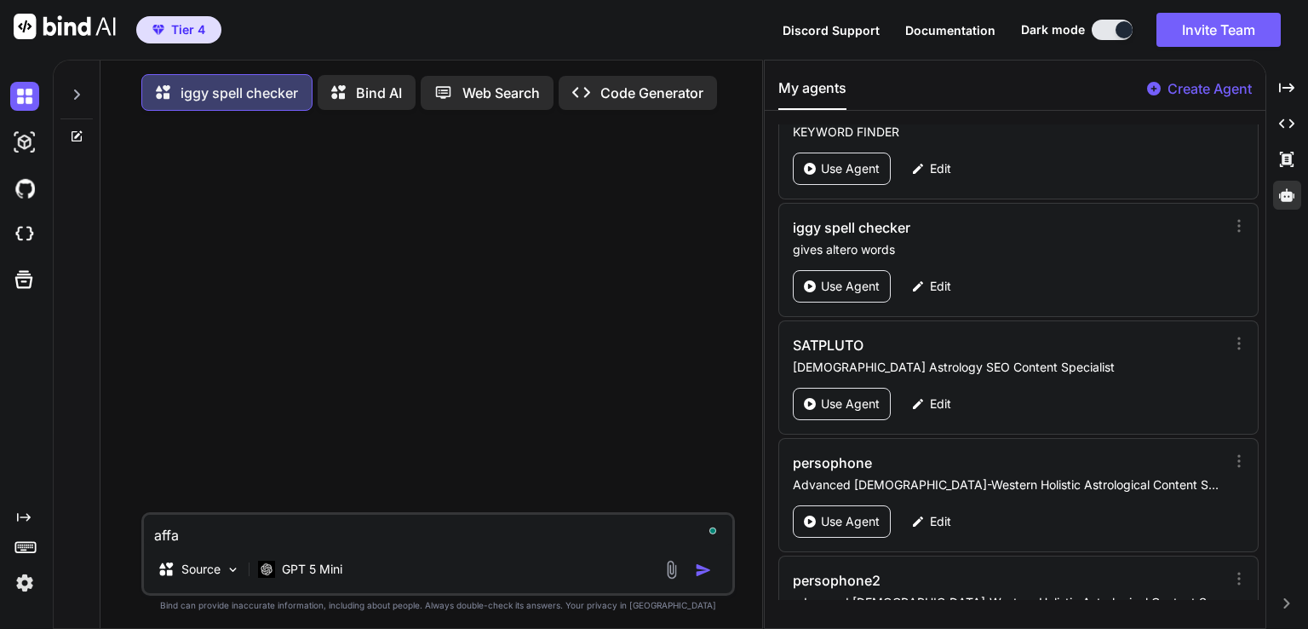
type textarea "x"
type textarea "affa"
type textarea "x"
type textarea "affai"
type textarea "x"
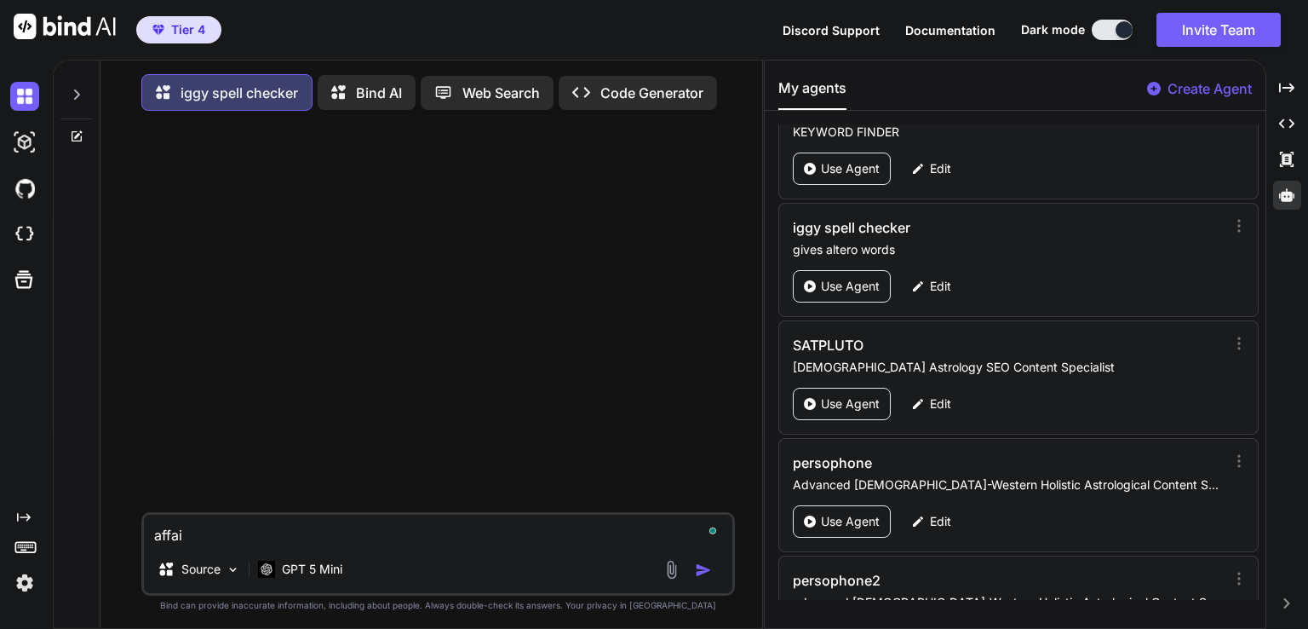
type textarea "affair"
type textarea "x"
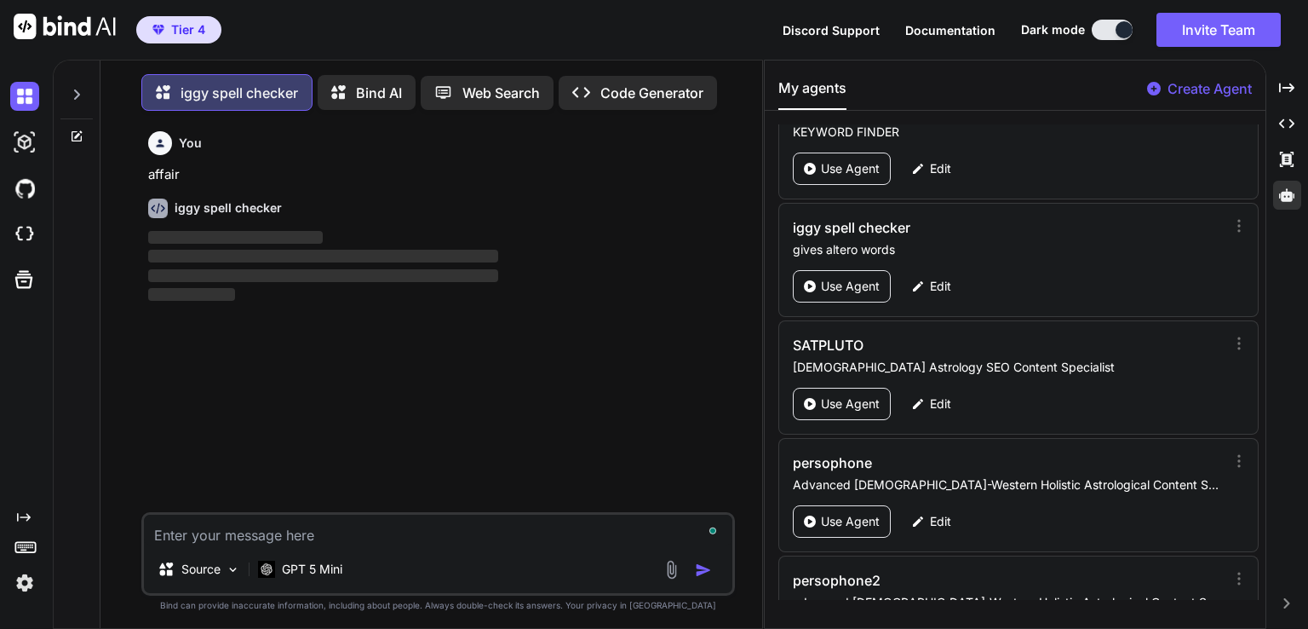
scroll to position [7, 0]
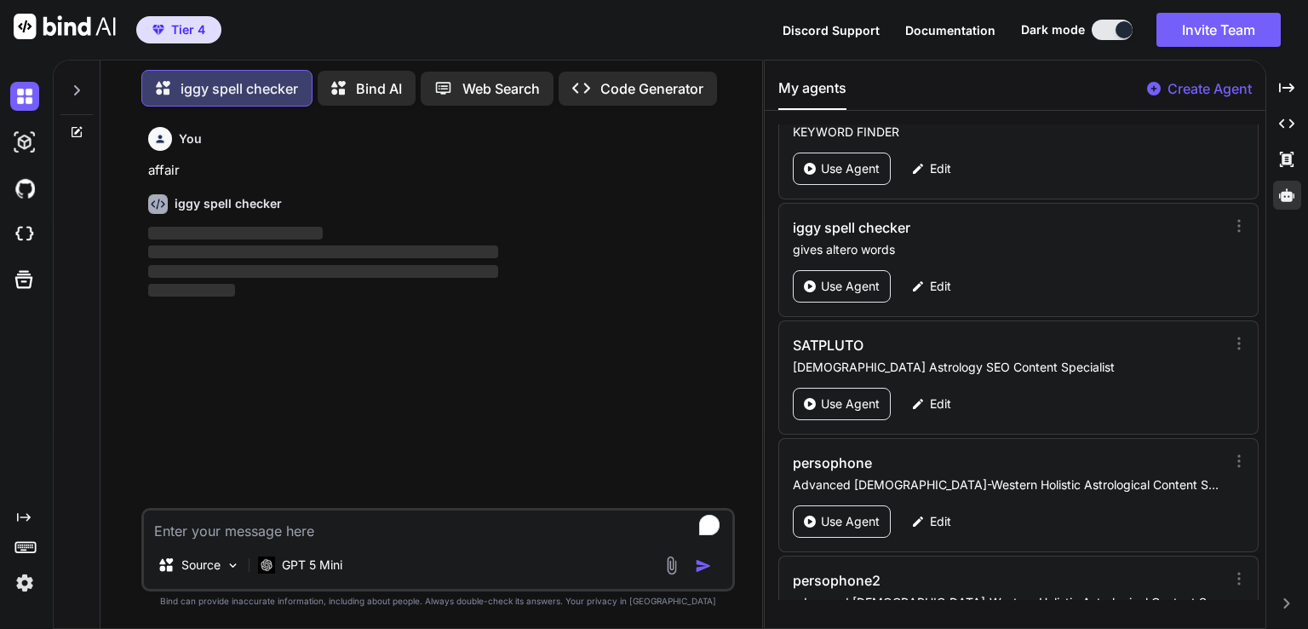
paste textarea "torturous"
type textarea "torturous"
type textarea "x"
type textarea "torturous"
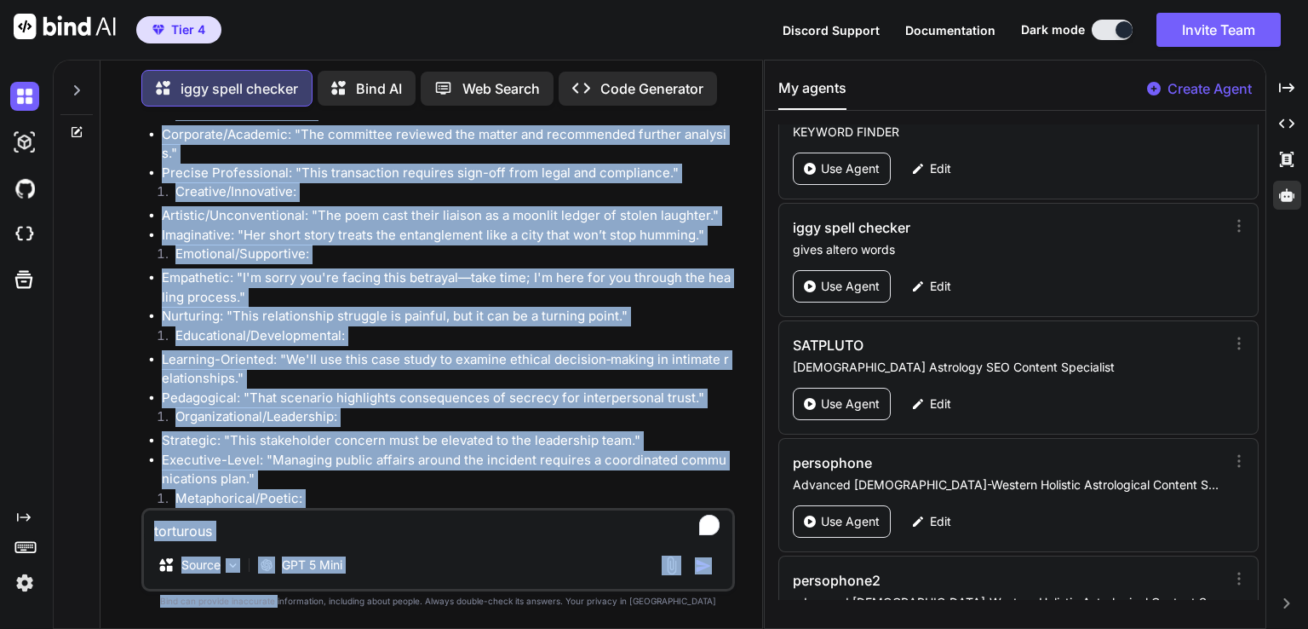
scroll to position [3178, 0]
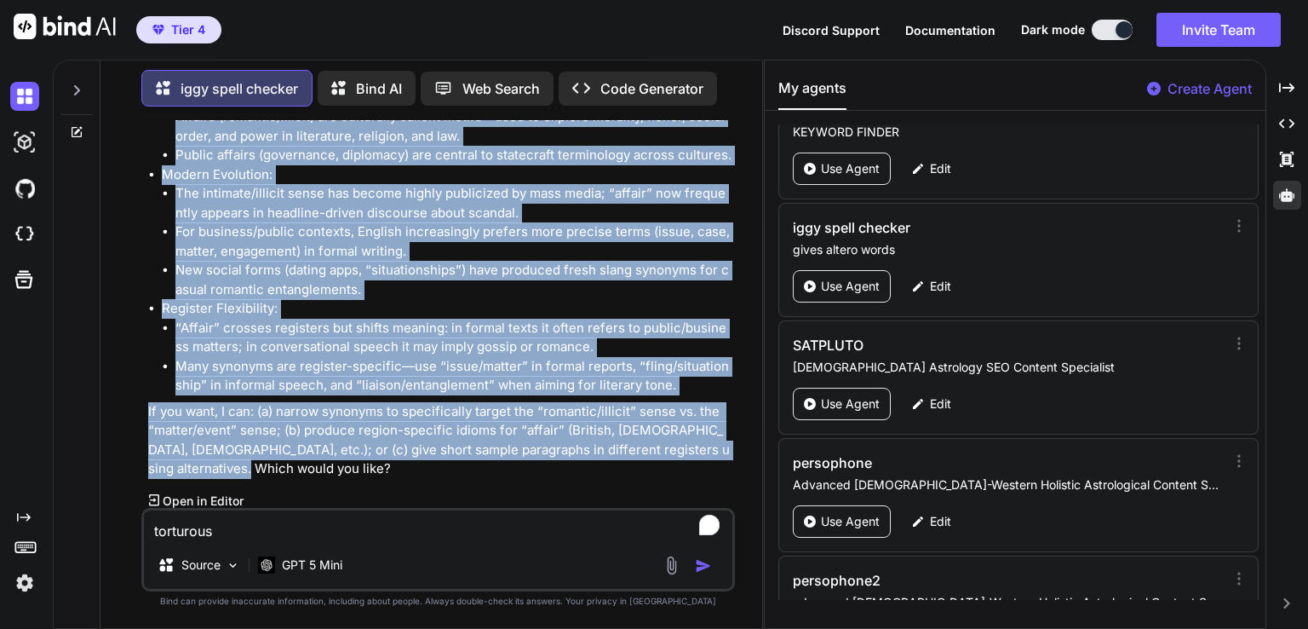
drag, startPoint x: 150, startPoint y: 239, endPoint x: 624, endPoint y: 467, distance: 525.8
copy div "affair Word Origin and Etymology: Origin: From Old French affaire / afaire (ver…"
click at [699, 572] on img "button" at bounding box center [703, 565] width 17 height 17
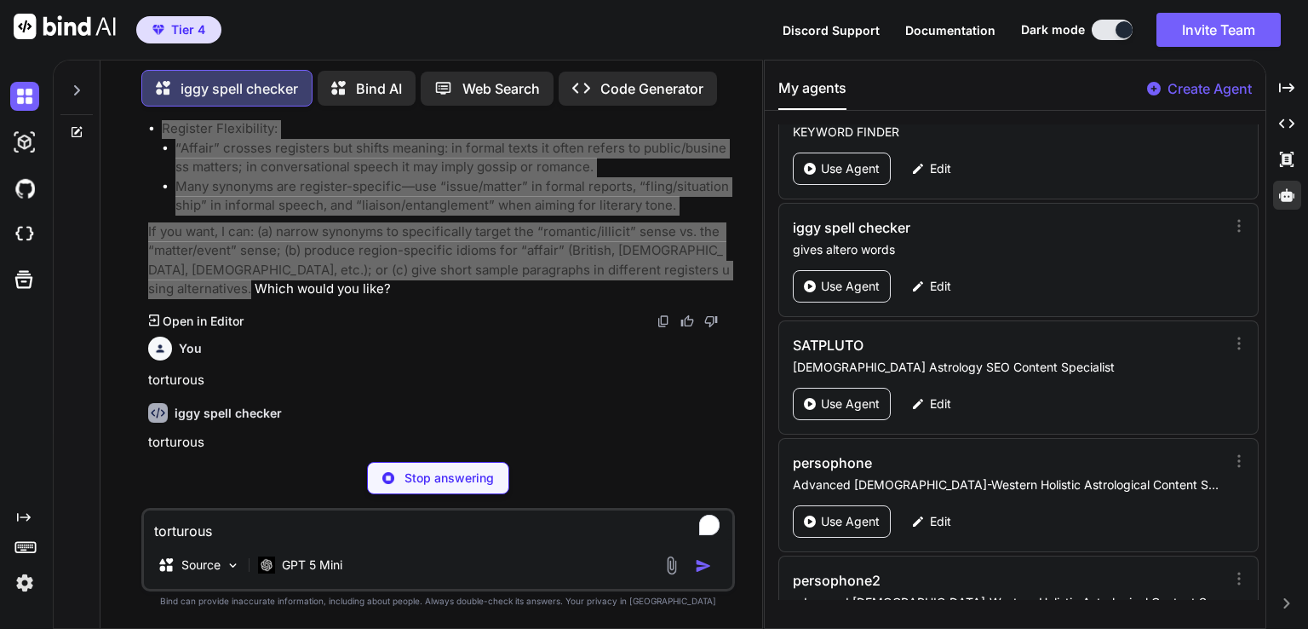
type textarea "x"
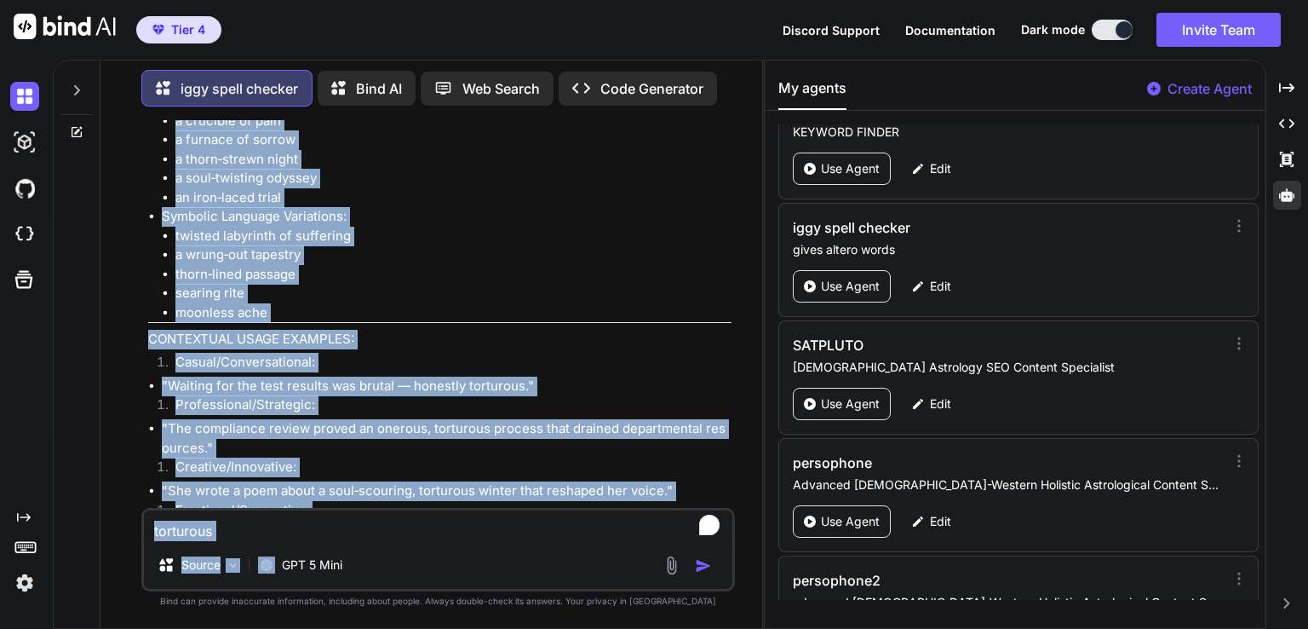
scroll to position [6565, 0]
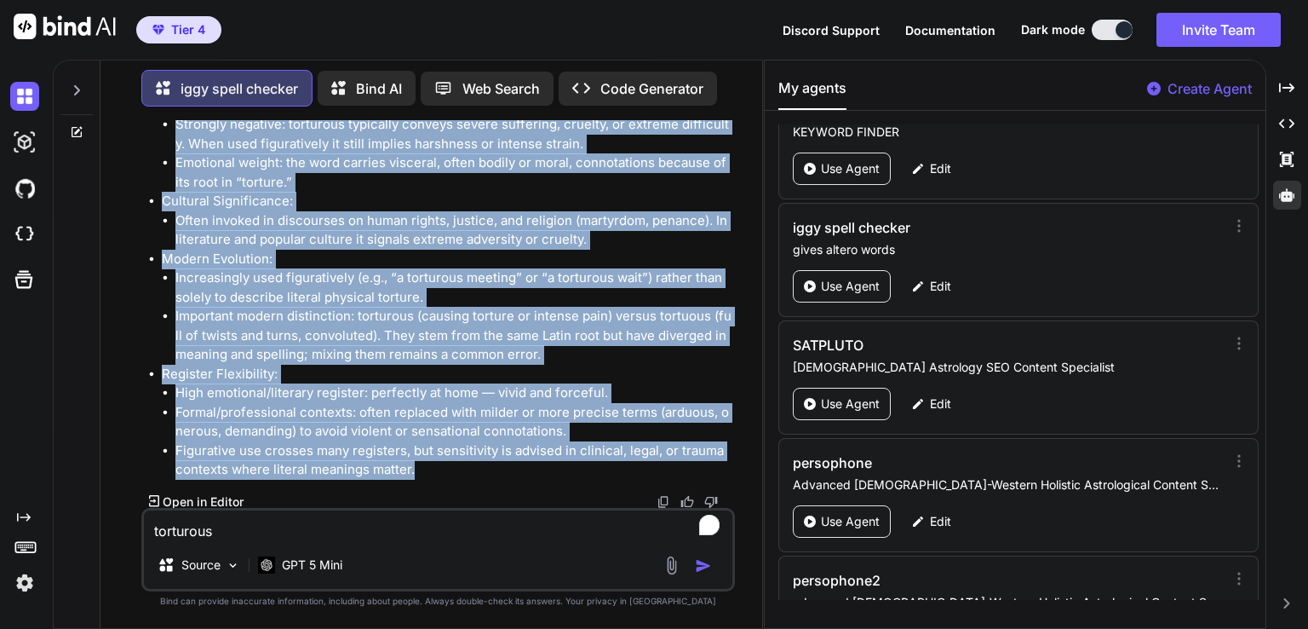
drag, startPoint x: 147, startPoint y: 440, endPoint x: 467, endPoint y: 474, distance: 322.2
click at [467, 474] on div "You affair iggy spell checker affair Word Origin and Etymology: Origin: From Ol…" at bounding box center [440, 314] width 590 height 388
copy div "torturous Word Origin and Etymology: Origin: From Latin roots — primarily from …"
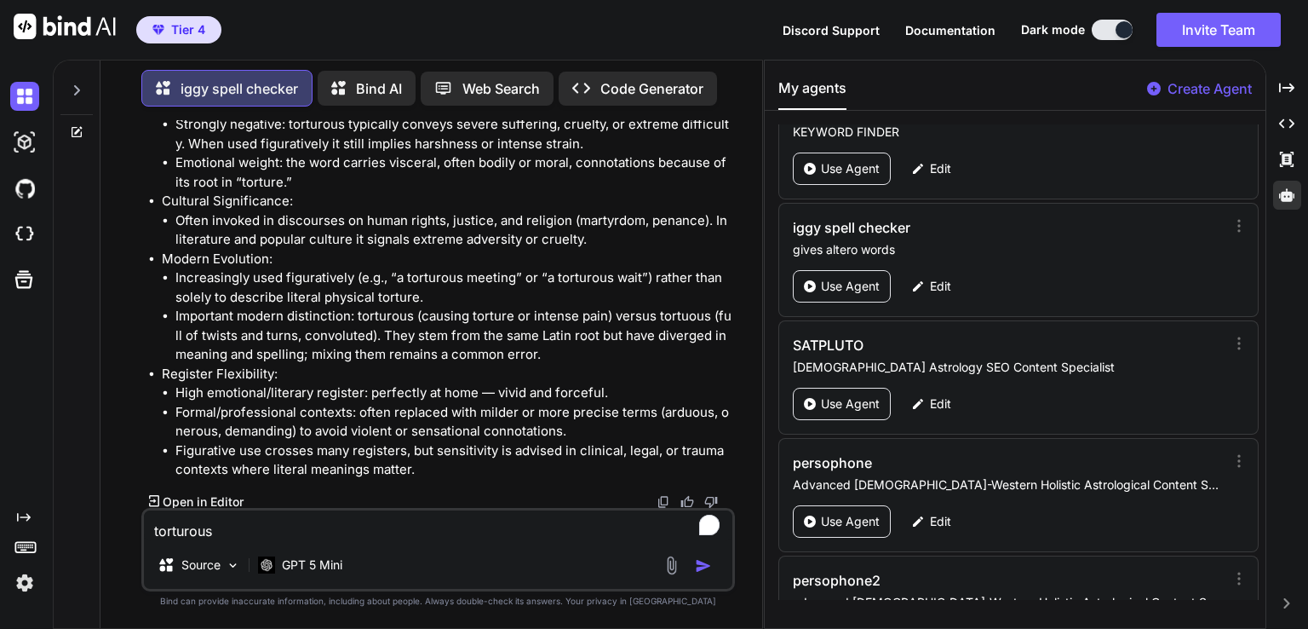
click at [253, 518] on textarea "torturous" at bounding box center [438, 525] width 589 height 31
